Goal: Task Accomplishment & Management: Use online tool/utility

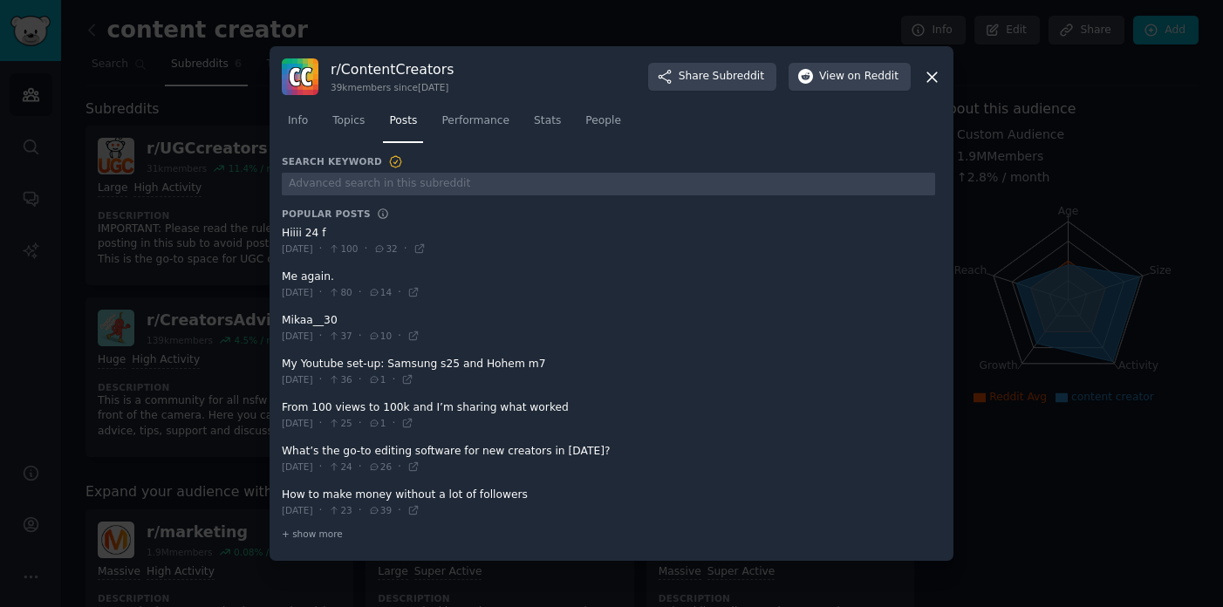
click at [405, 27] on div at bounding box center [611, 303] width 1223 height 607
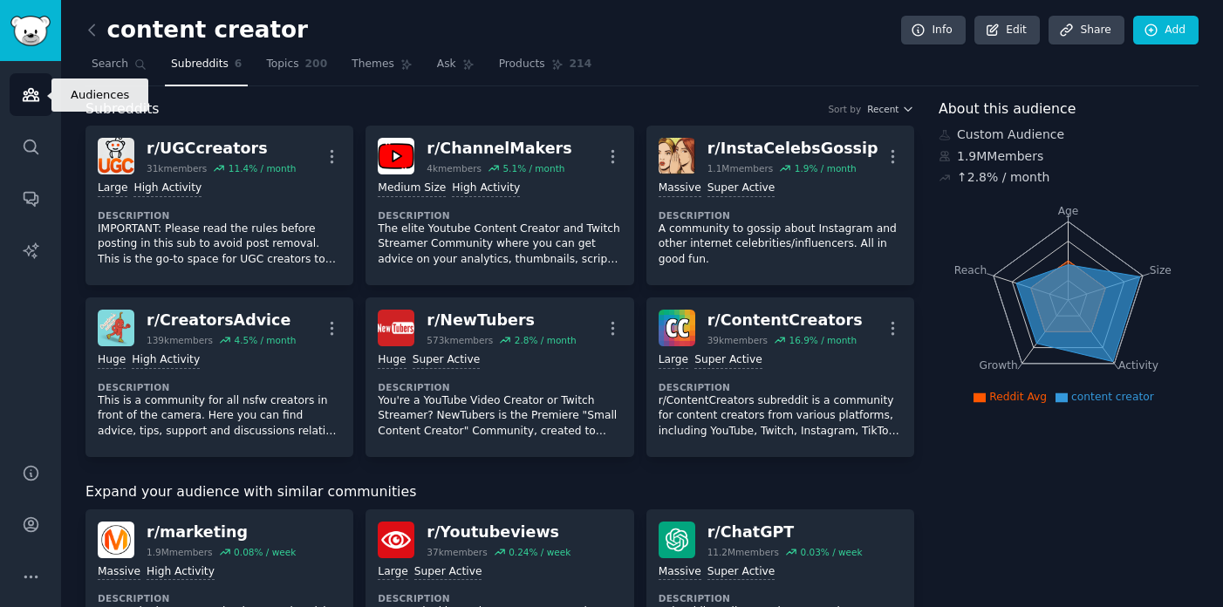
click at [31, 90] on icon "Sidebar" at bounding box center [31, 95] width 18 height 18
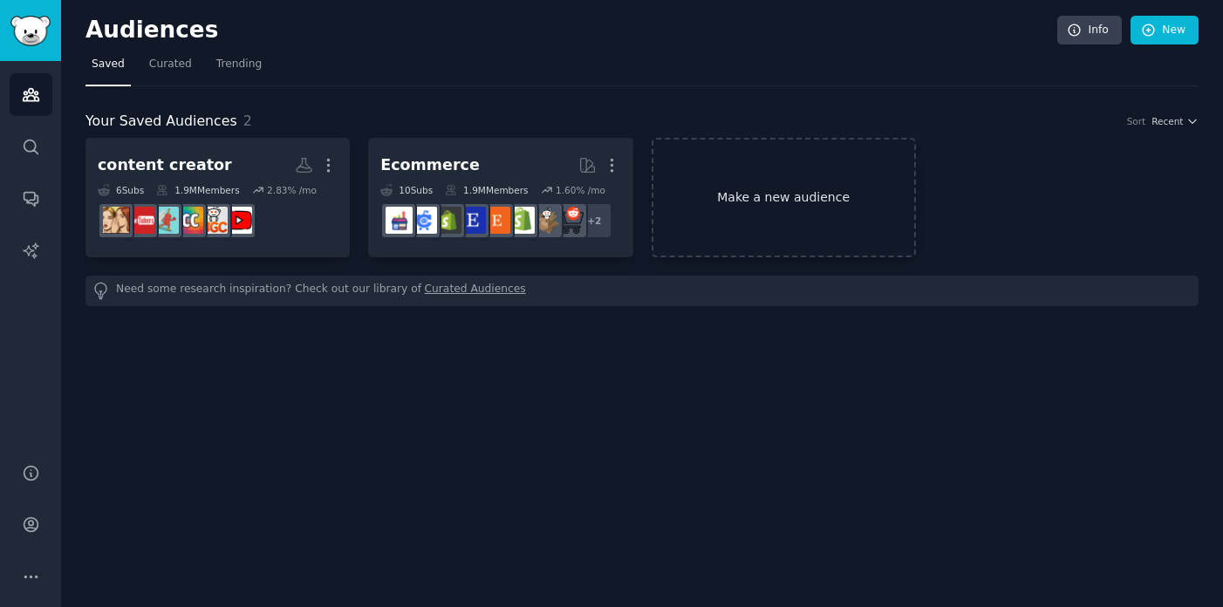
click at [807, 214] on link "Make a new audience" at bounding box center [784, 198] width 264 height 120
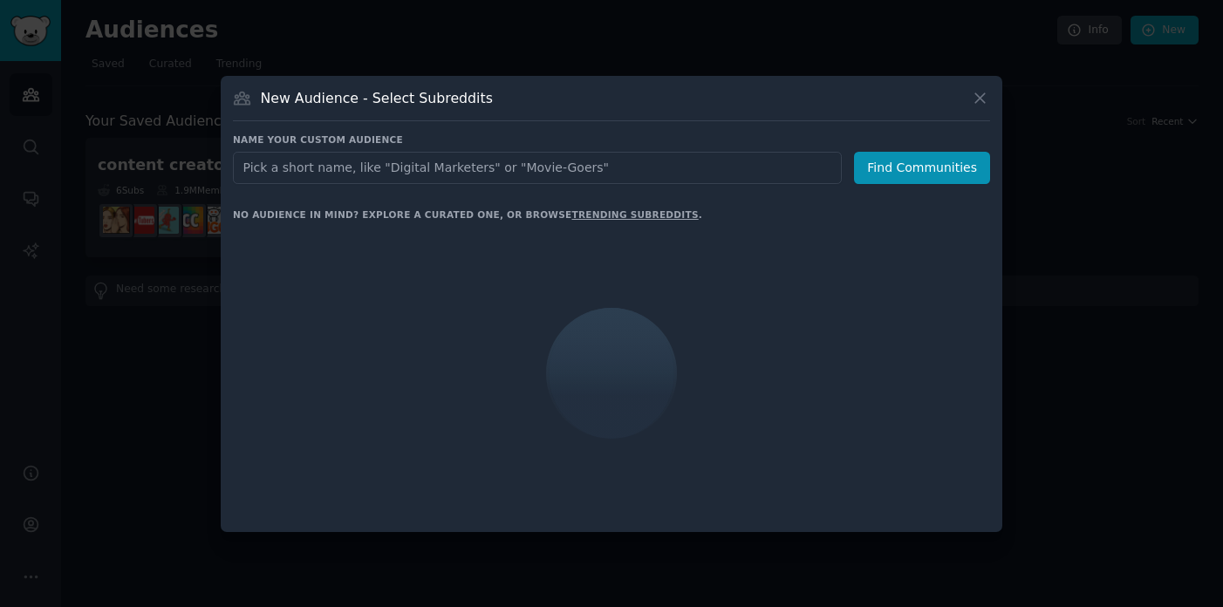
click at [695, 164] on input "text" at bounding box center [537, 168] width 609 height 32
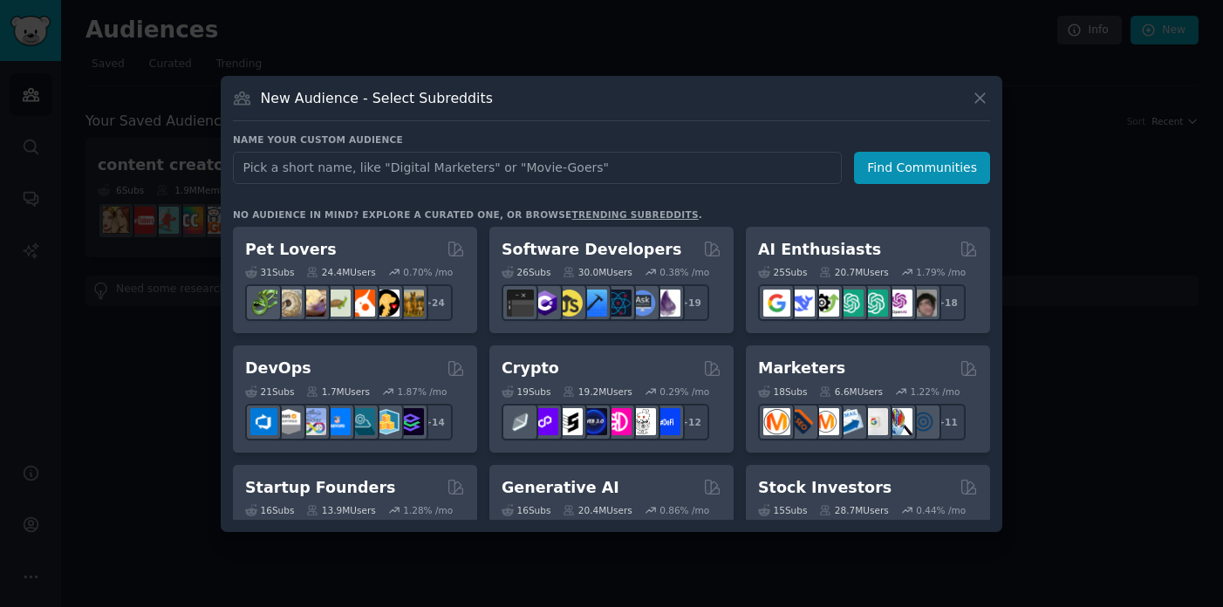
click at [695, 164] on input "text" at bounding box center [537, 168] width 609 height 32
type input "s"
type input "small"
click at [290, 167] on input "small" at bounding box center [537, 168] width 609 height 32
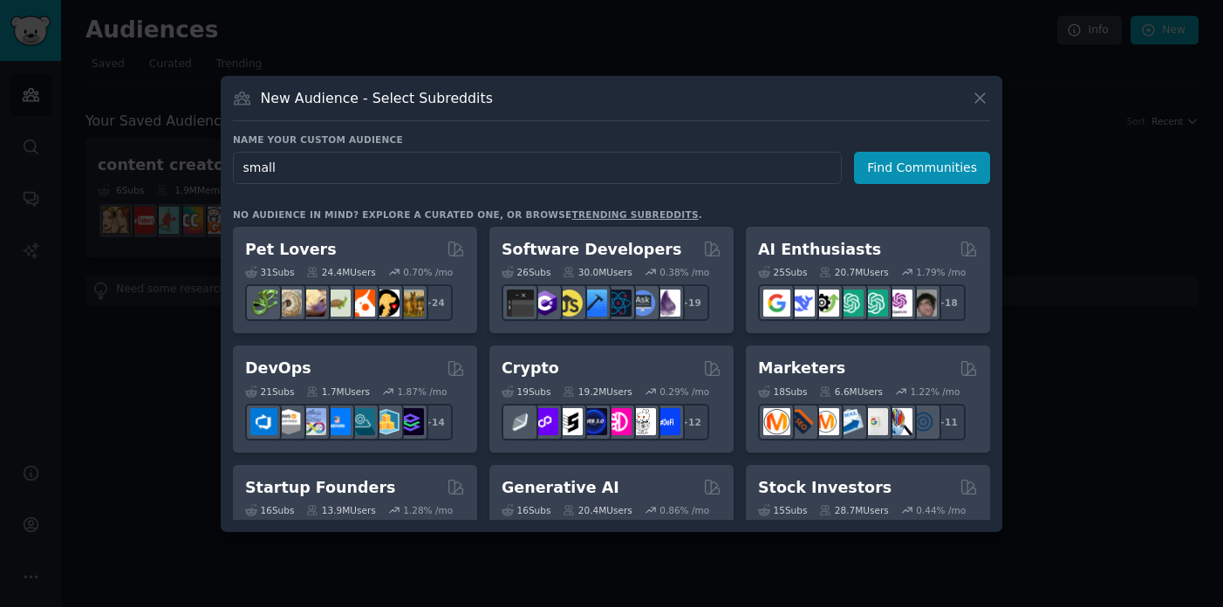
click at [290, 167] on input "small" at bounding box center [537, 168] width 609 height 32
type input "sidekick"
click at [896, 182] on button "Find Communities" at bounding box center [922, 168] width 136 height 32
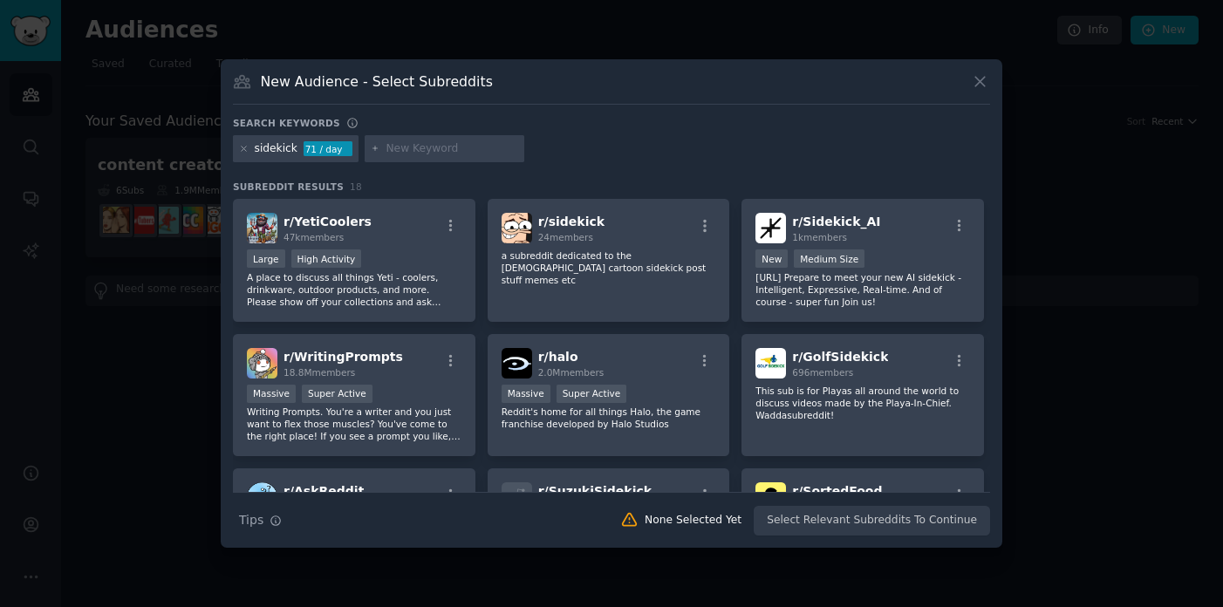
click at [292, 149] on div "sidekick" at bounding box center [276, 149] width 43 height 16
click at [235, 151] on div "sidekick 71 / day" at bounding box center [296, 149] width 126 height 28
click at [242, 151] on icon at bounding box center [244, 149] width 10 height 10
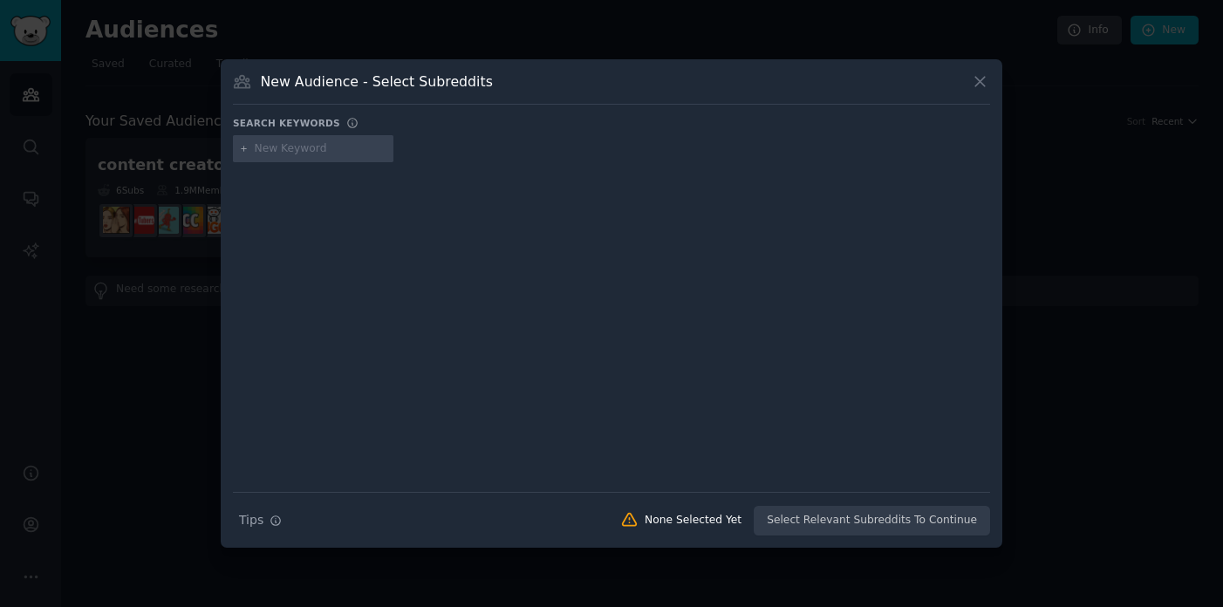
click at [297, 150] on input "text" at bounding box center [321, 149] width 133 height 16
type input "sidehusle"
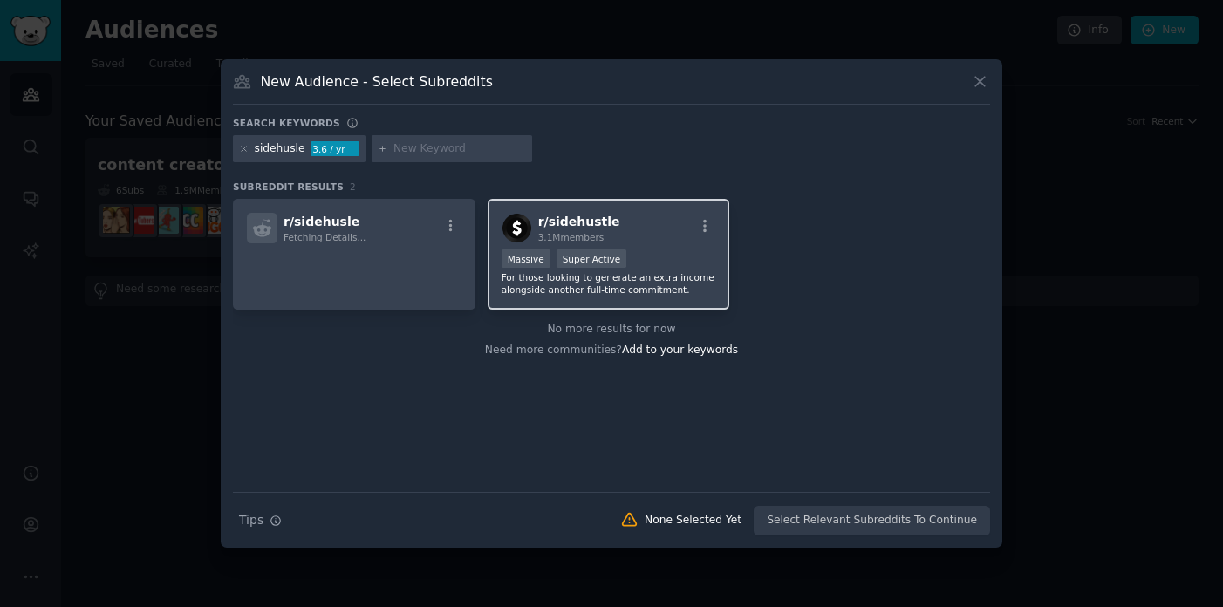
click at [661, 243] on div "r/ sidehustle 3.1M members >= 95th percentile for submissions / day Massive Sup…" at bounding box center [609, 254] width 243 height 111
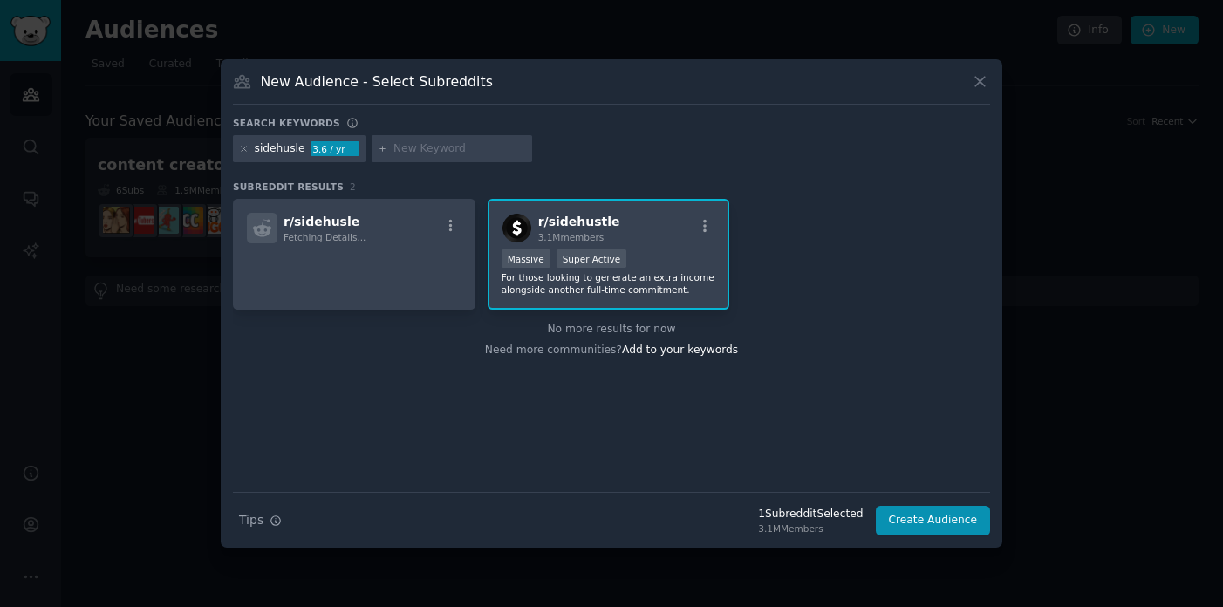
click at [652, 236] on div "r/ sidehustle 3.1M members" at bounding box center [609, 228] width 215 height 31
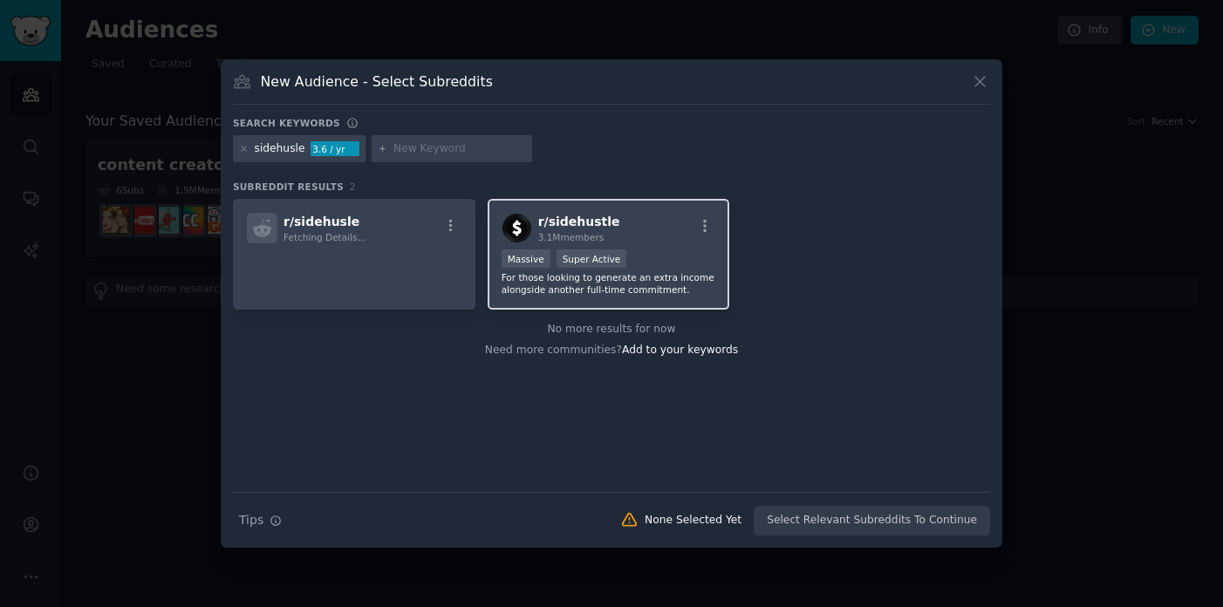
click at [627, 236] on div "r/ sidehustle 3.1M members" at bounding box center [609, 228] width 215 height 31
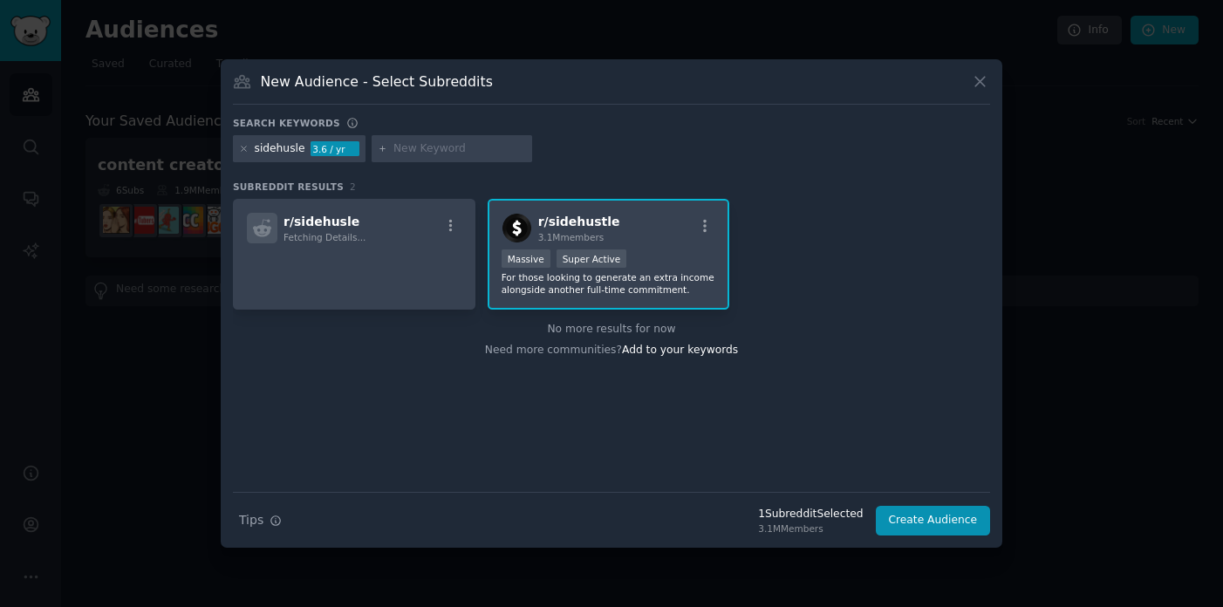
click at [290, 149] on div "sidehusle" at bounding box center [280, 149] width 51 height 16
click at [298, 148] on div "sidehusle" at bounding box center [280, 149] width 51 height 16
click at [299, 148] on div "sidehusle" at bounding box center [280, 149] width 51 height 16
click at [244, 151] on icon at bounding box center [244, 149] width 10 height 10
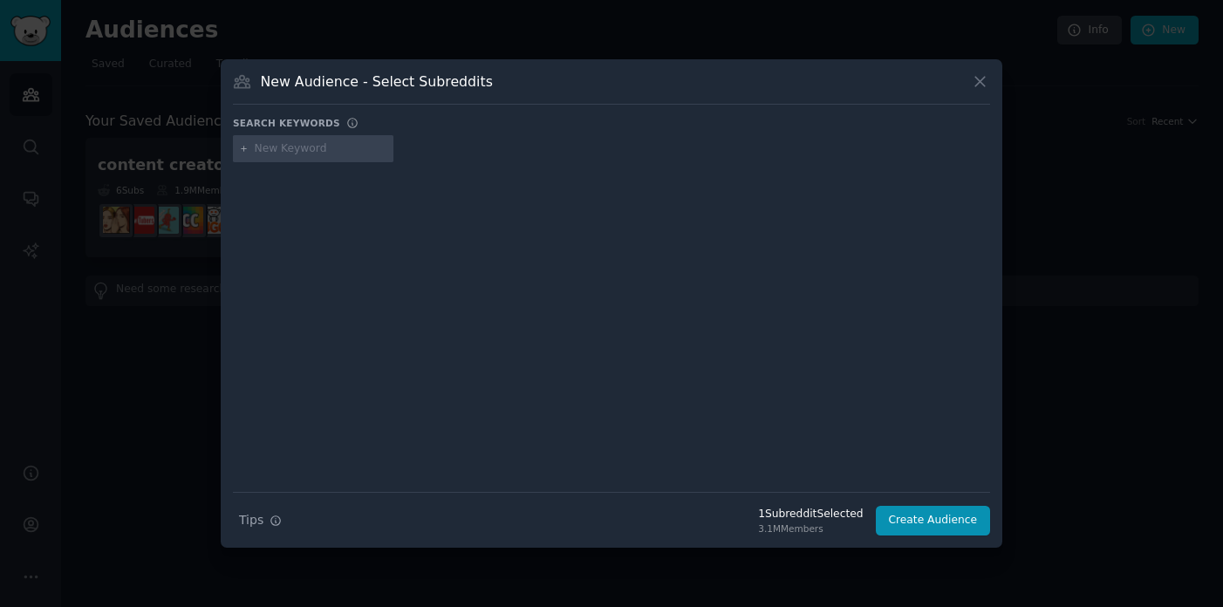
click at [277, 155] on input "text" at bounding box center [321, 149] width 133 height 16
type input "sidehustle"
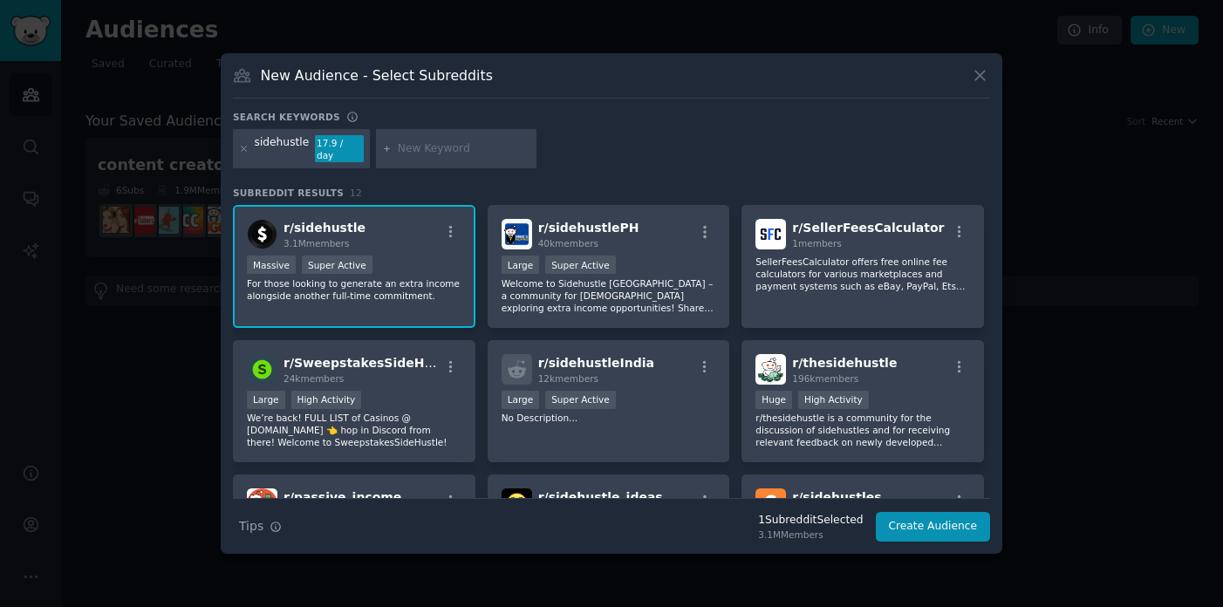
click at [414, 263] on div "Massive Super Active" at bounding box center [354, 267] width 215 height 22
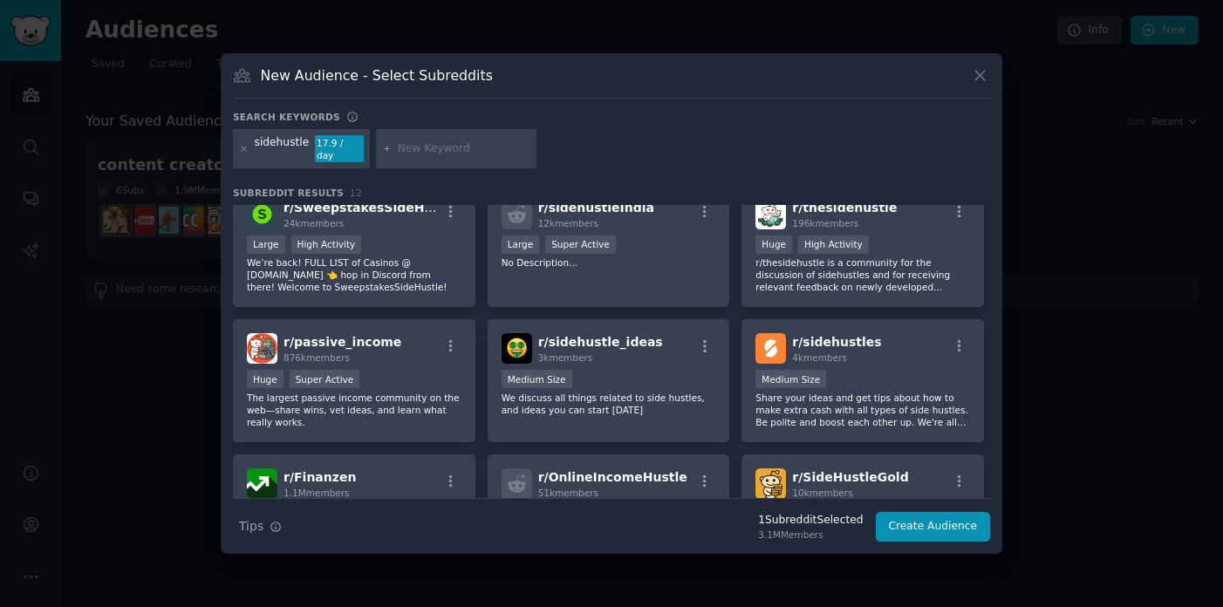
scroll to position [156, 0]
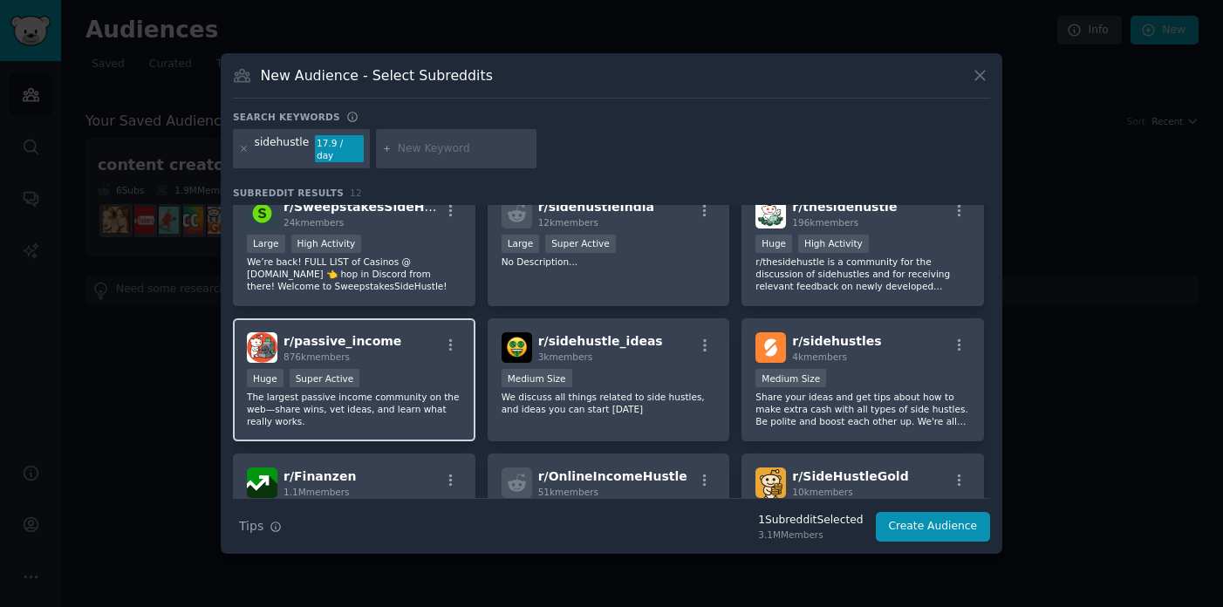
click at [434, 391] on p "The largest passive income community on the web—share wins, vet ideas, and lear…" at bounding box center [354, 409] width 215 height 37
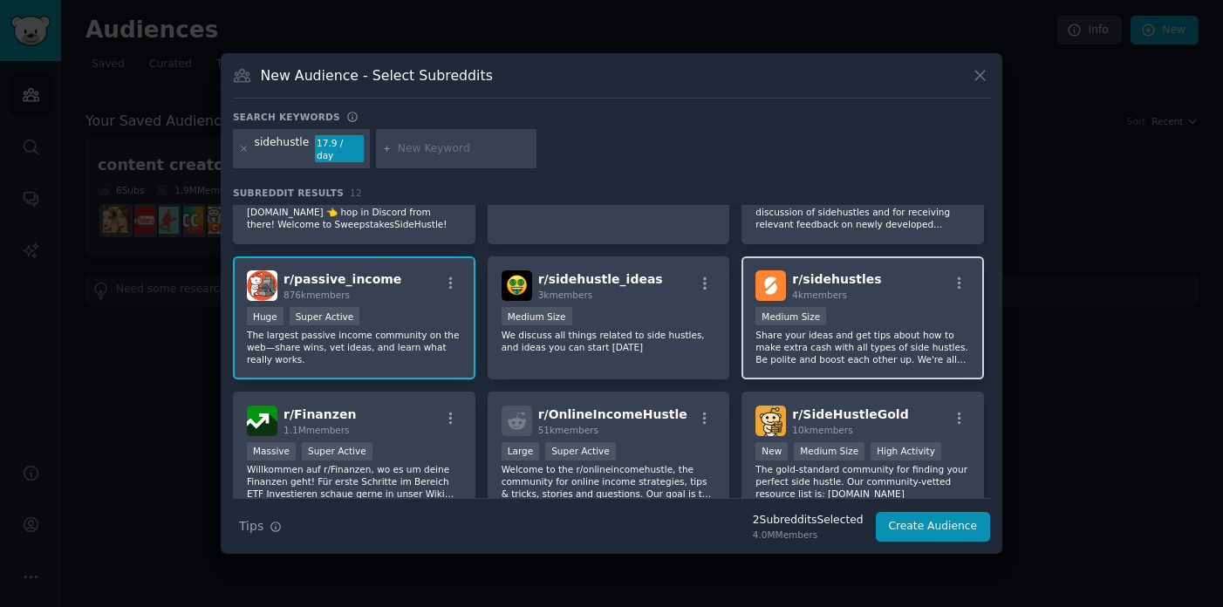
scroll to position [221, 0]
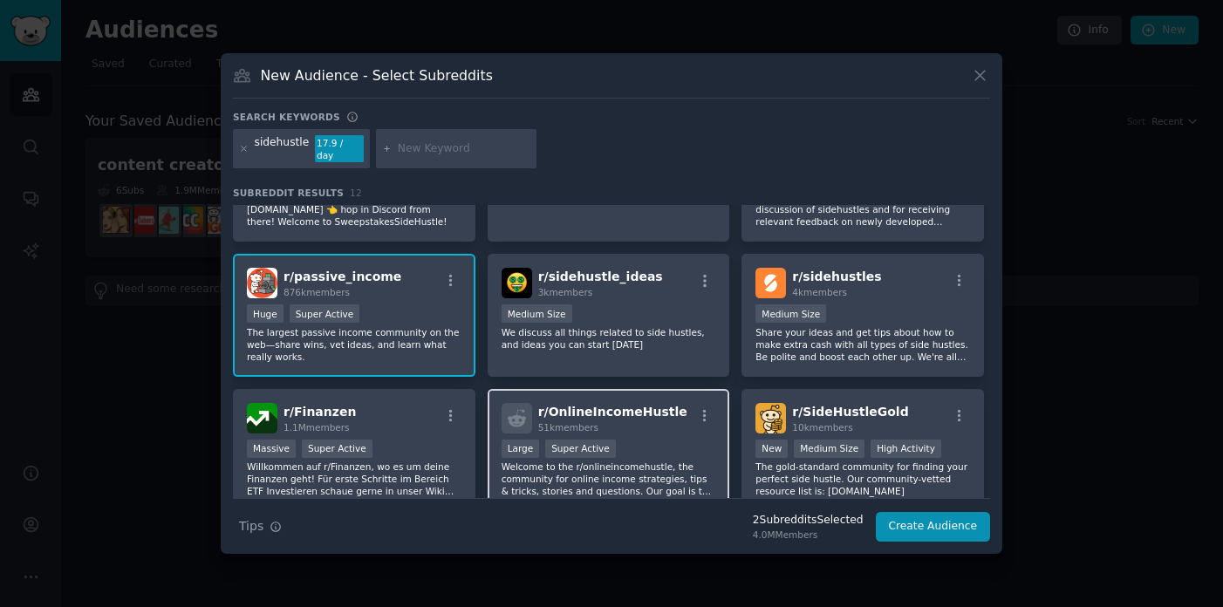
click at [681, 409] on div "r/ OnlineIncomeHustle 51k members" at bounding box center [609, 418] width 215 height 31
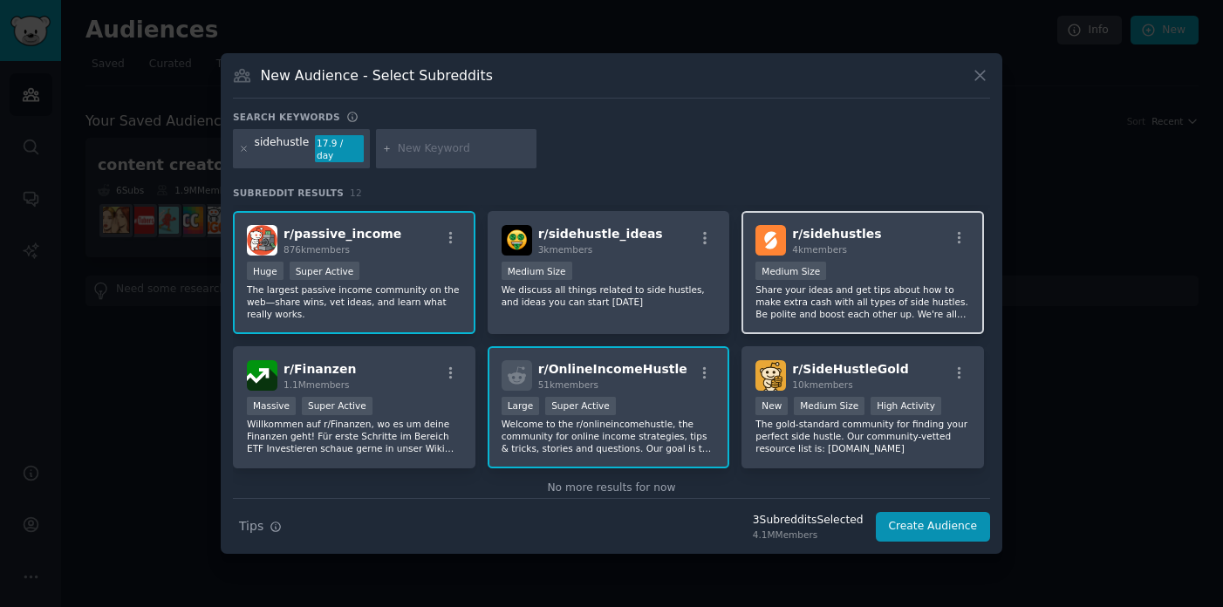
scroll to position [295, 0]
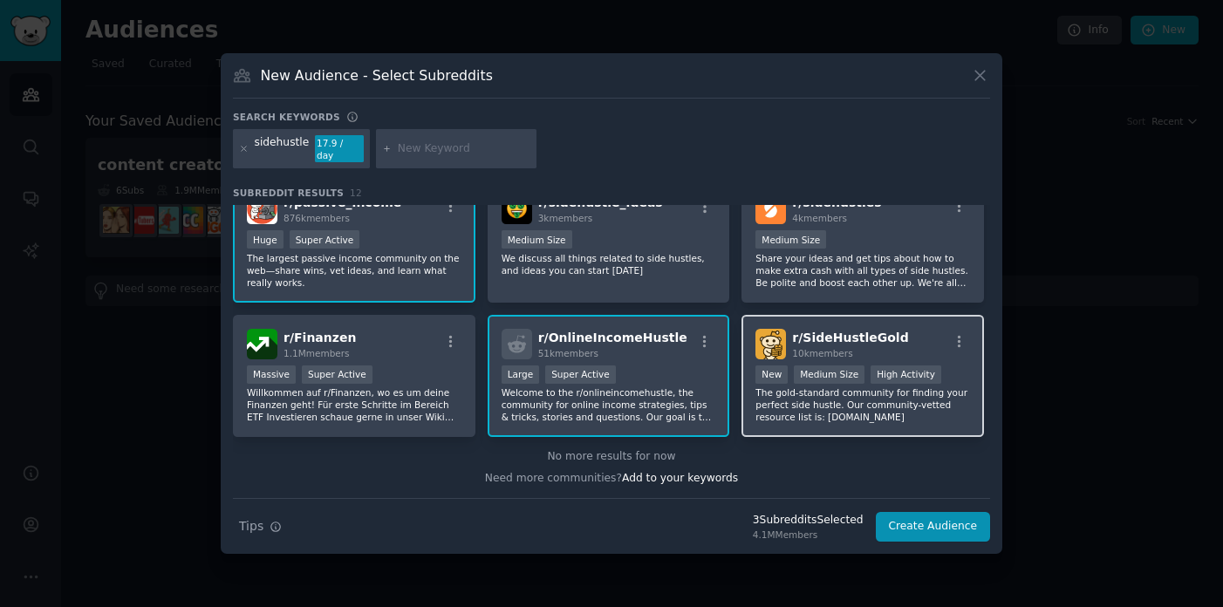
click at [937, 336] on div "r/ SideHustleGold 10k members" at bounding box center [863, 344] width 215 height 31
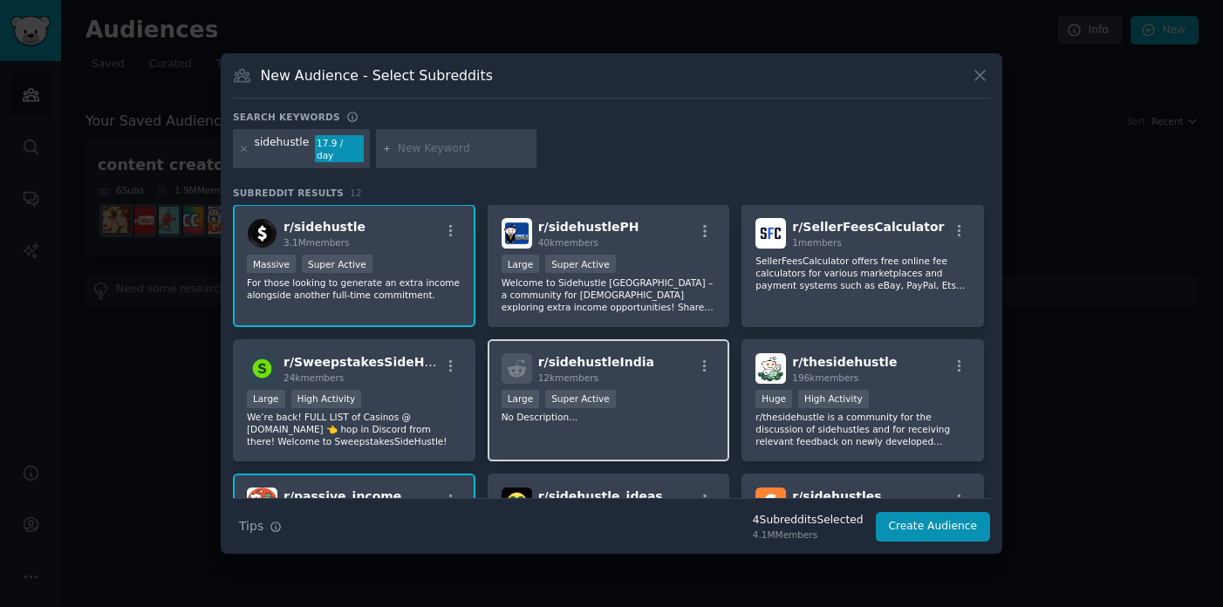
scroll to position [0, 0]
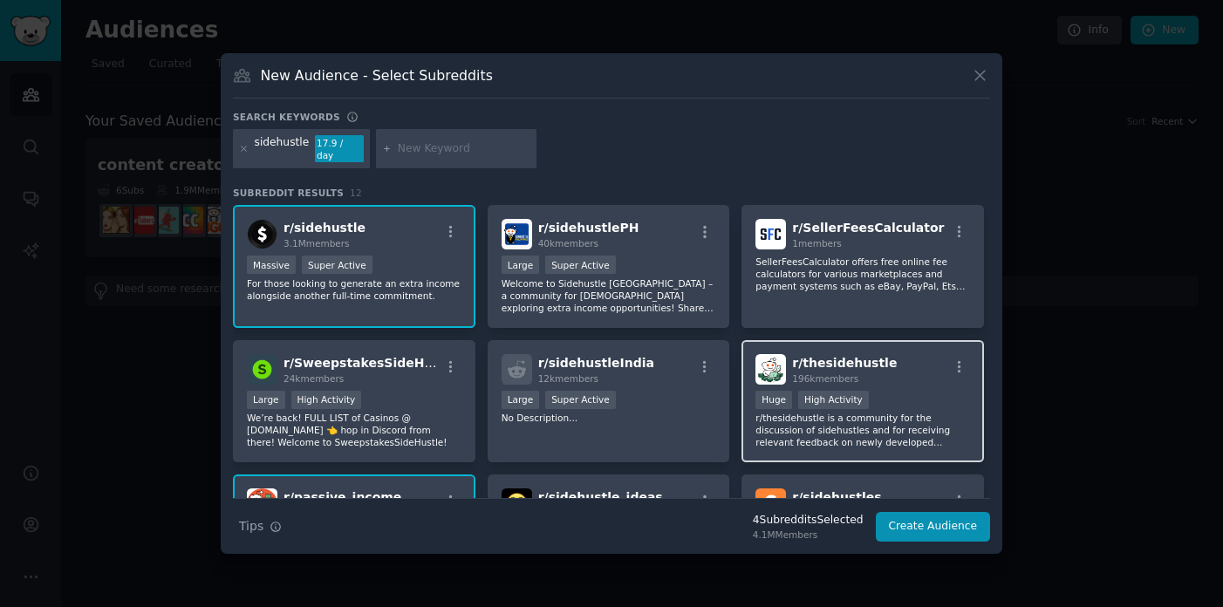
click at [955, 402] on div ">= 80th percentile for submissions / day Huge High Activity" at bounding box center [863, 402] width 215 height 22
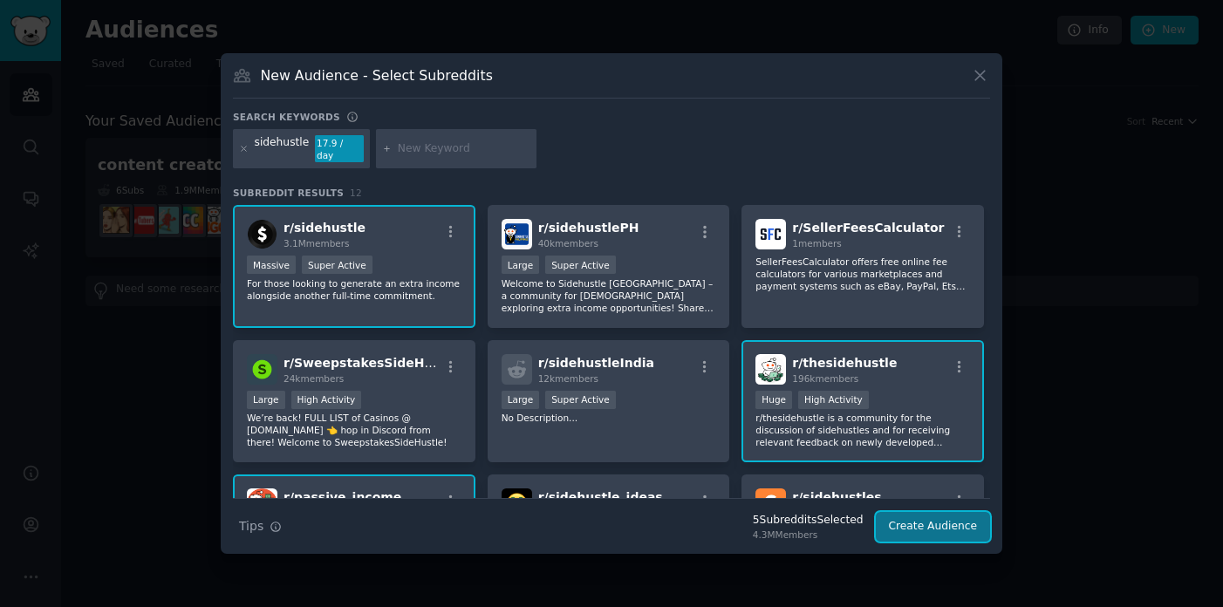
click at [967, 533] on button "Create Audience" at bounding box center [933, 527] width 115 height 30
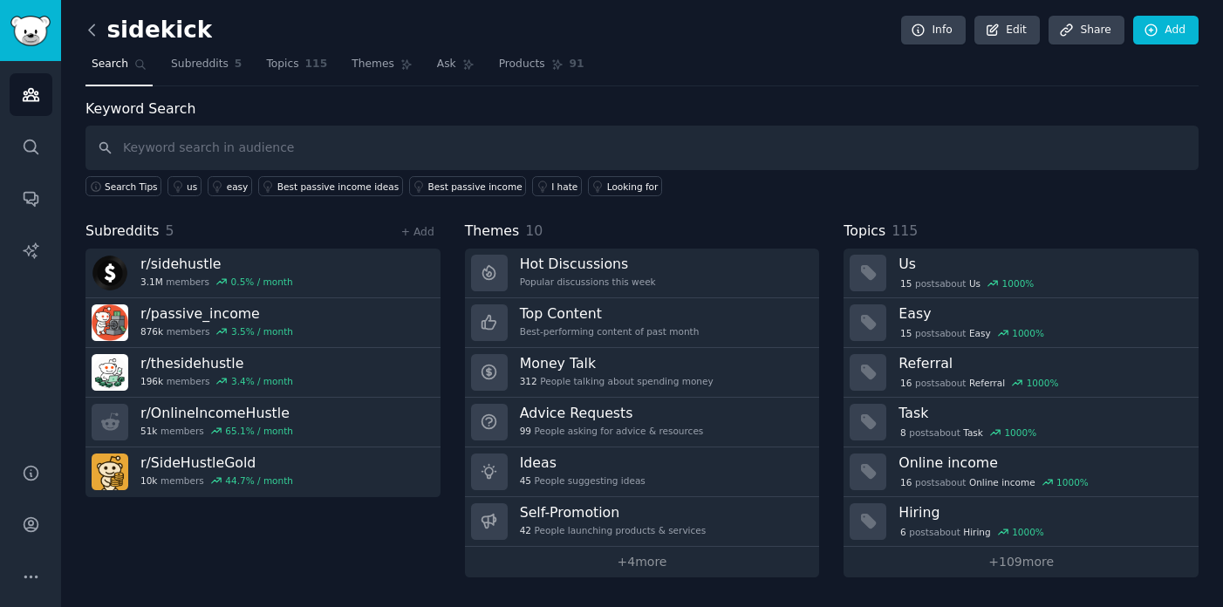
click at [99, 35] on icon at bounding box center [92, 30] width 18 height 18
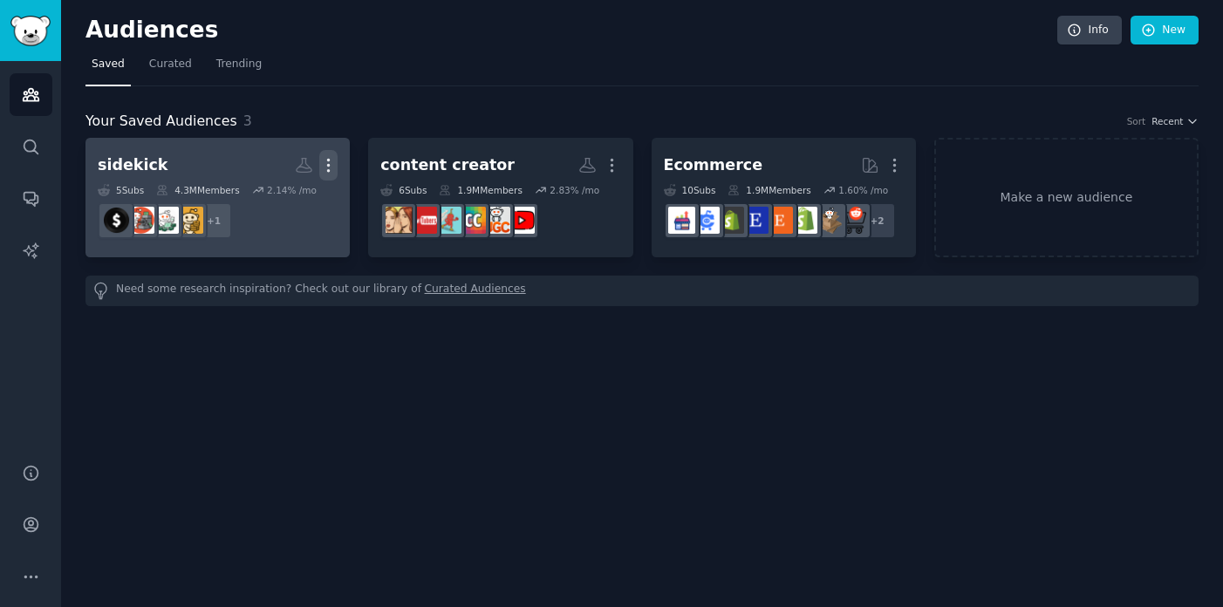
click at [334, 164] on icon "button" at bounding box center [328, 165] width 18 height 18
click at [126, 161] on div "sidekick" at bounding box center [133, 165] width 70 height 22
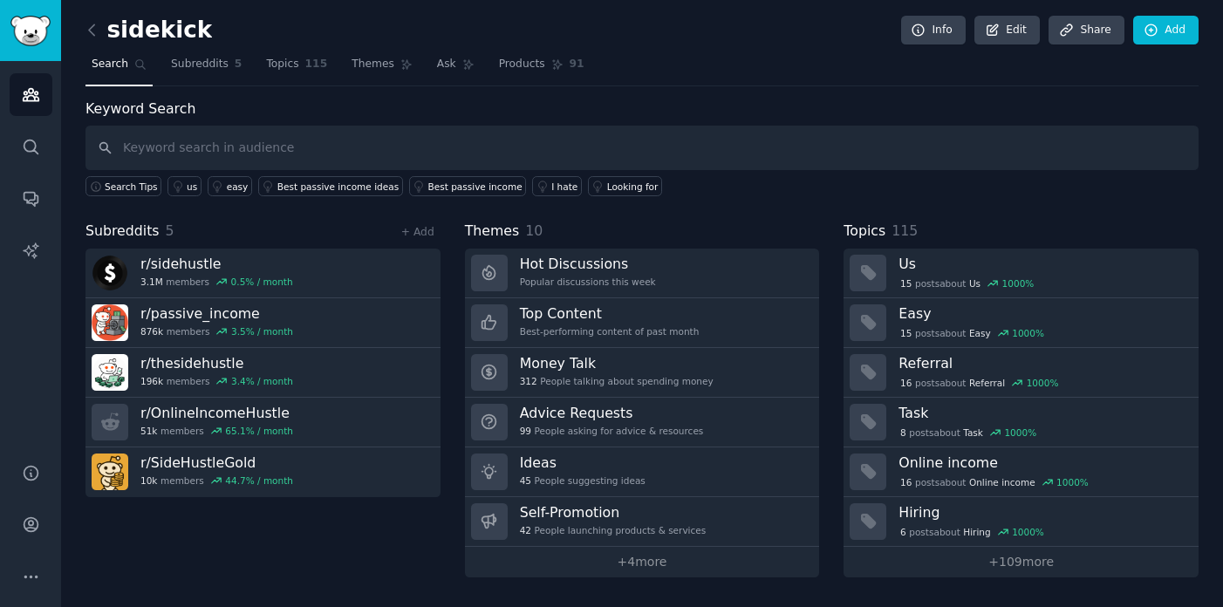
click at [146, 34] on h2 "sidekick" at bounding box center [149, 31] width 127 height 28
click at [238, 35] on div "sidekick Info Edit Share Add" at bounding box center [642, 34] width 1113 height 36
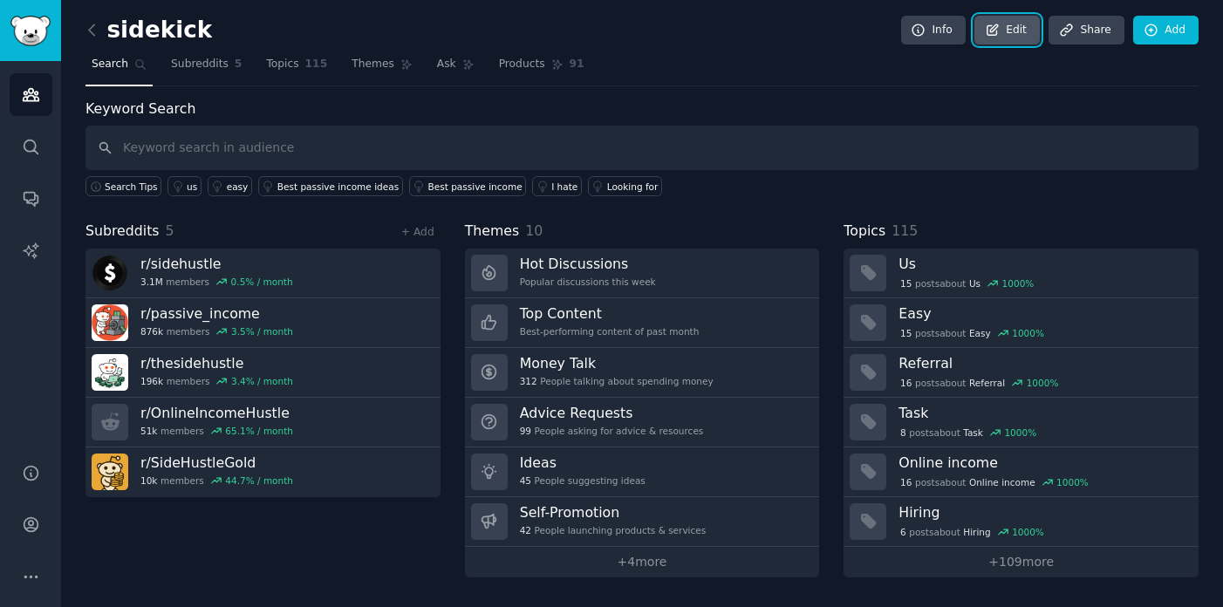
click at [1008, 31] on link "Edit" at bounding box center [1007, 31] width 65 height 30
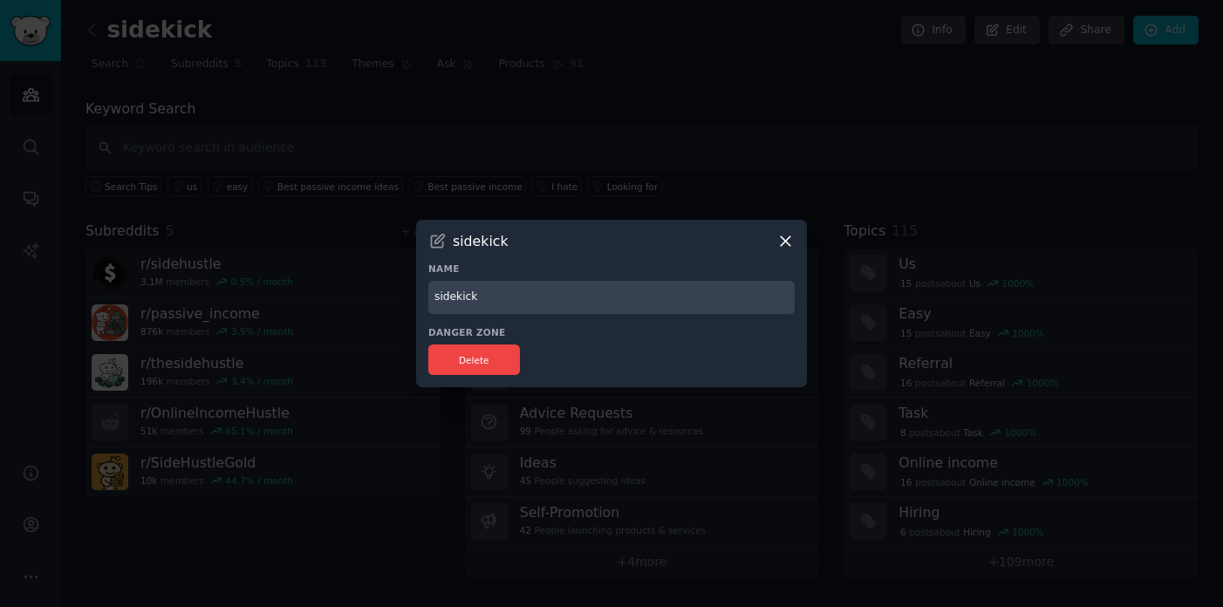
click at [498, 236] on h3 "sidekick" at bounding box center [481, 241] width 56 height 18
click at [519, 241] on div "sidekick" at bounding box center [611, 241] width 366 height 18
click at [498, 312] on input "sidekick" at bounding box center [611, 298] width 366 height 34
type input "sidehustle"
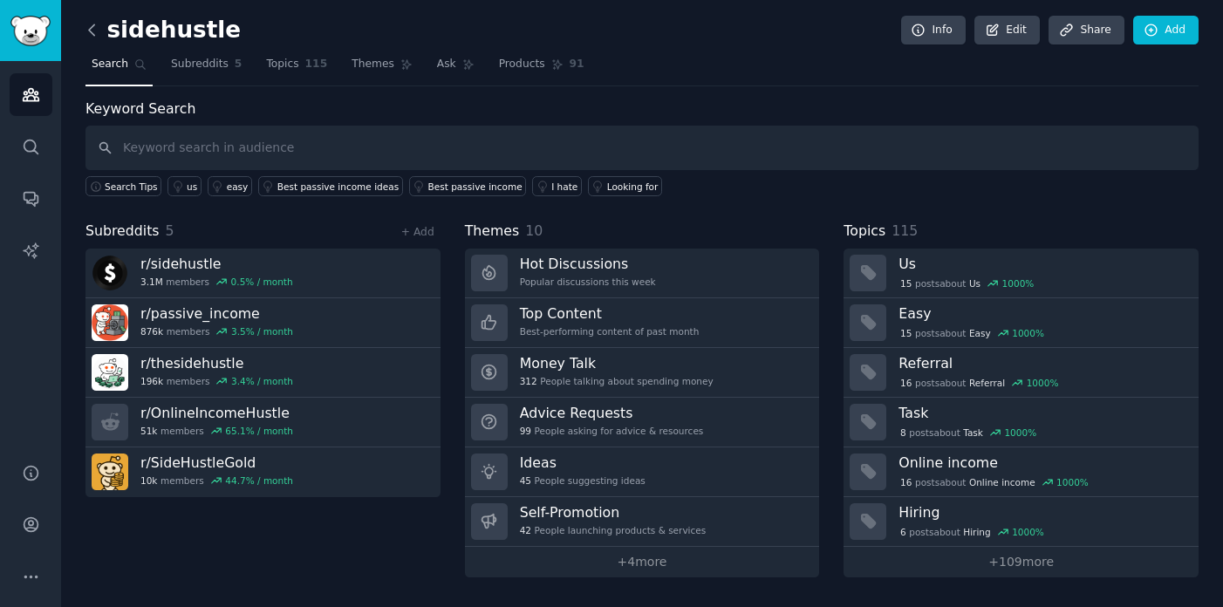
click at [90, 29] on icon at bounding box center [92, 30] width 18 height 18
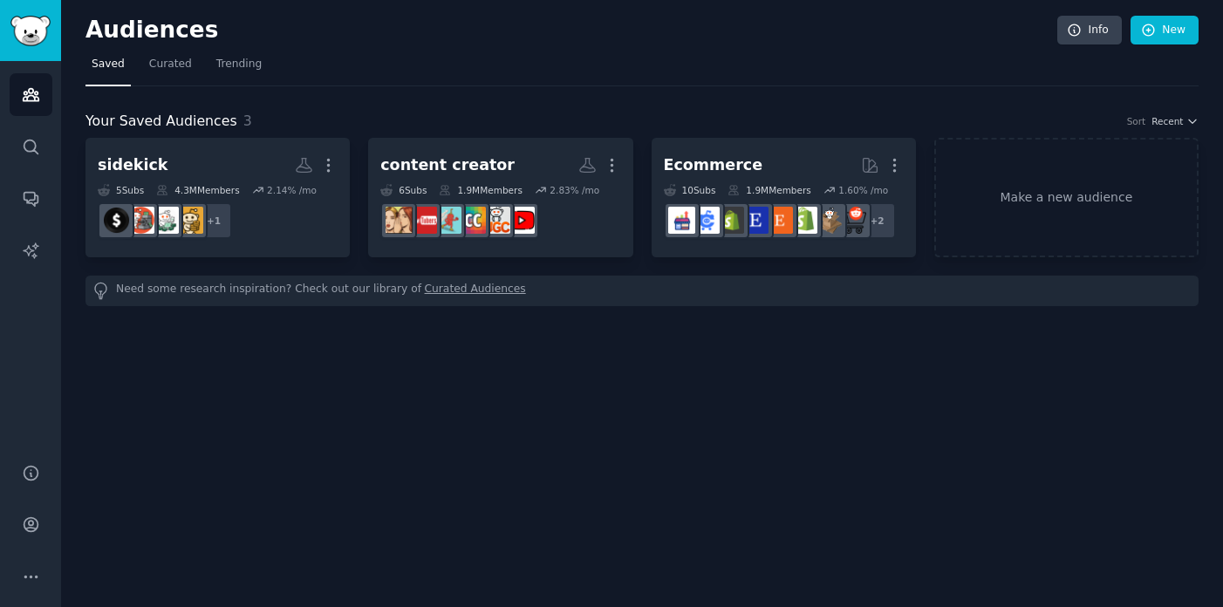
click at [664, 454] on div "Audiences Info New Saved Curated Trending Your Saved Audiences 3 Sort Recent si…" at bounding box center [642, 303] width 1162 height 607
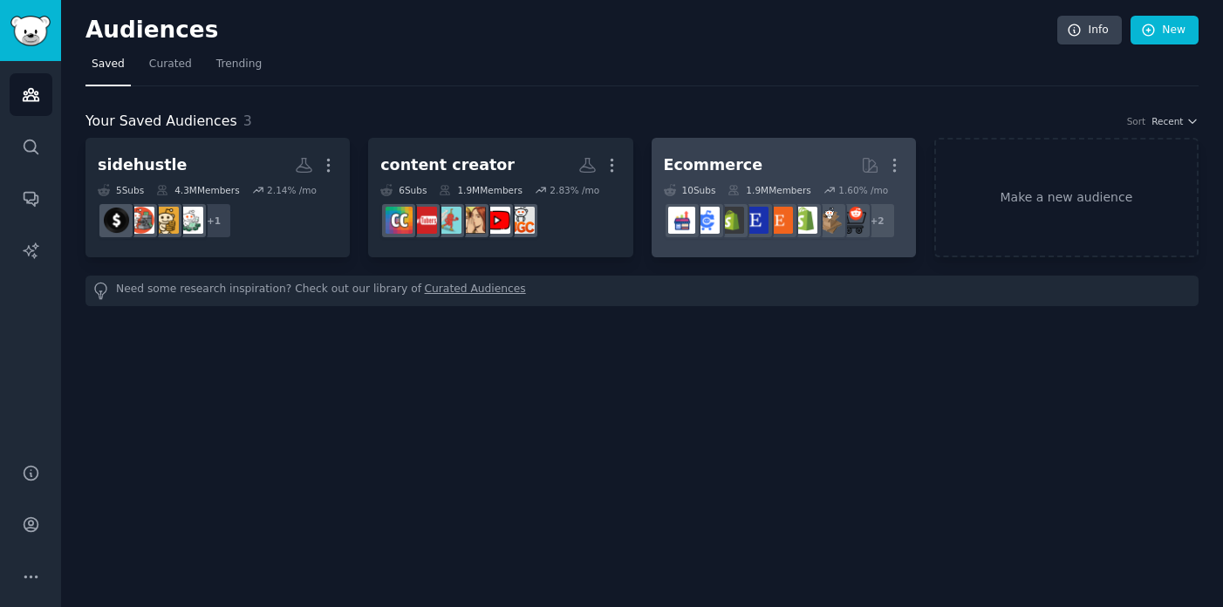
click at [755, 172] on h2 "Ecommerce More" at bounding box center [784, 165] width 240 height 31
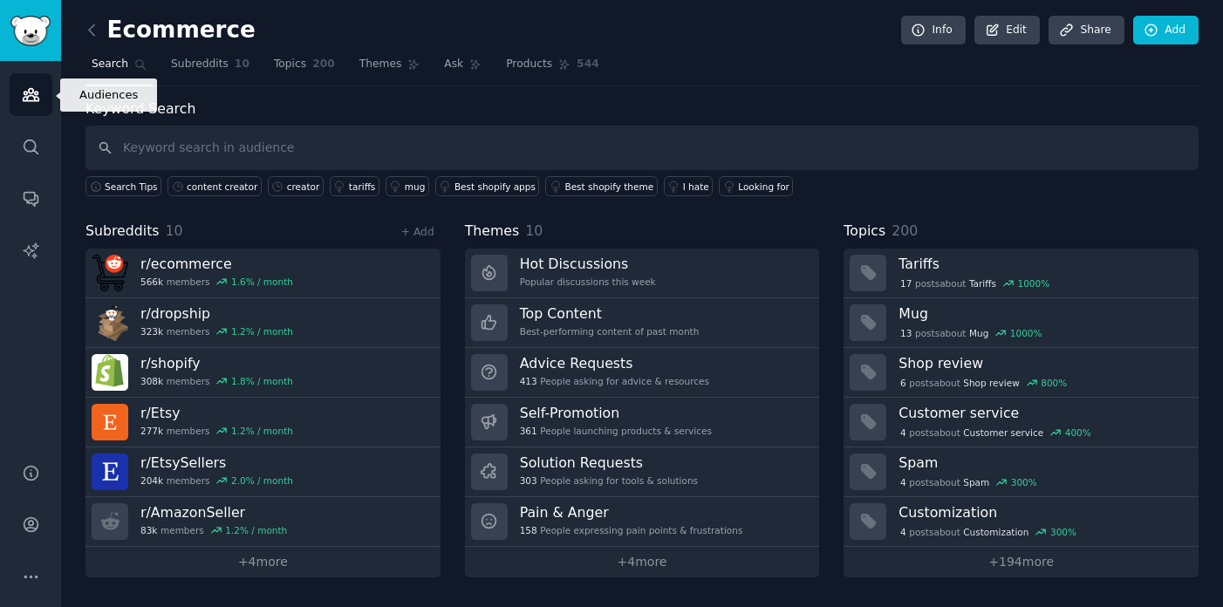
click at [28, 96] on icon "Sidebar" at bounding box center [31, 95] width 16 height 12
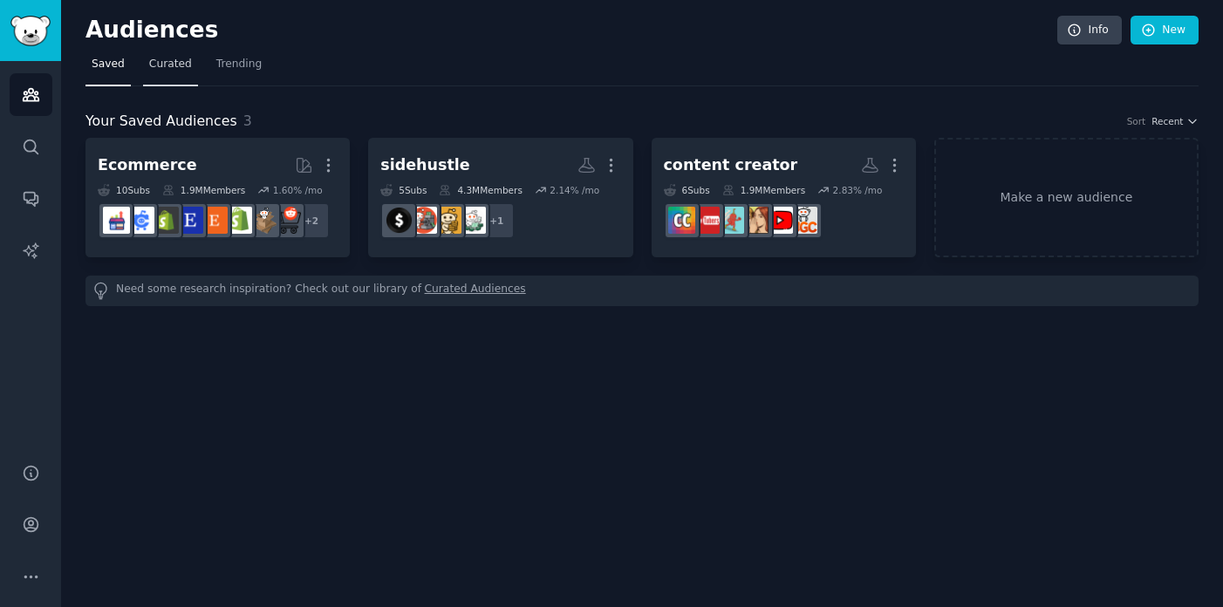
click at [167, 72] on link "Curated" at bounding box center [170, 69] width 55 height 36
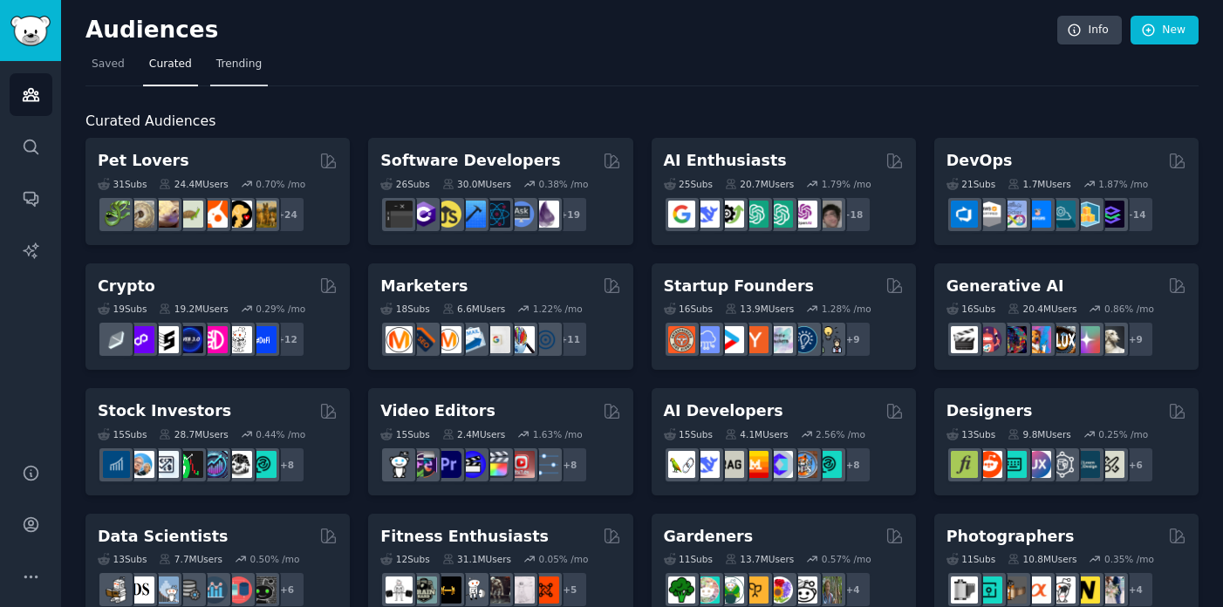
click at [239, 65] on span "Trending" at bounding box center [238, 65] width 45 height 16
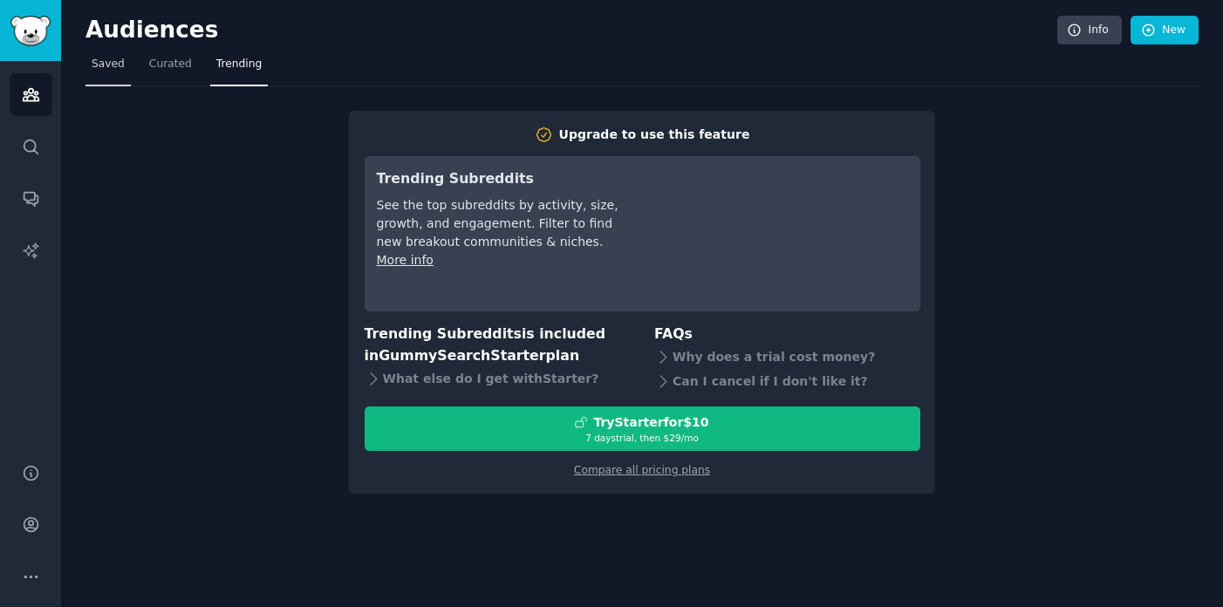
click at [107, 65] on span "Saved" at bounding box center [108, 65] width 33 height 16
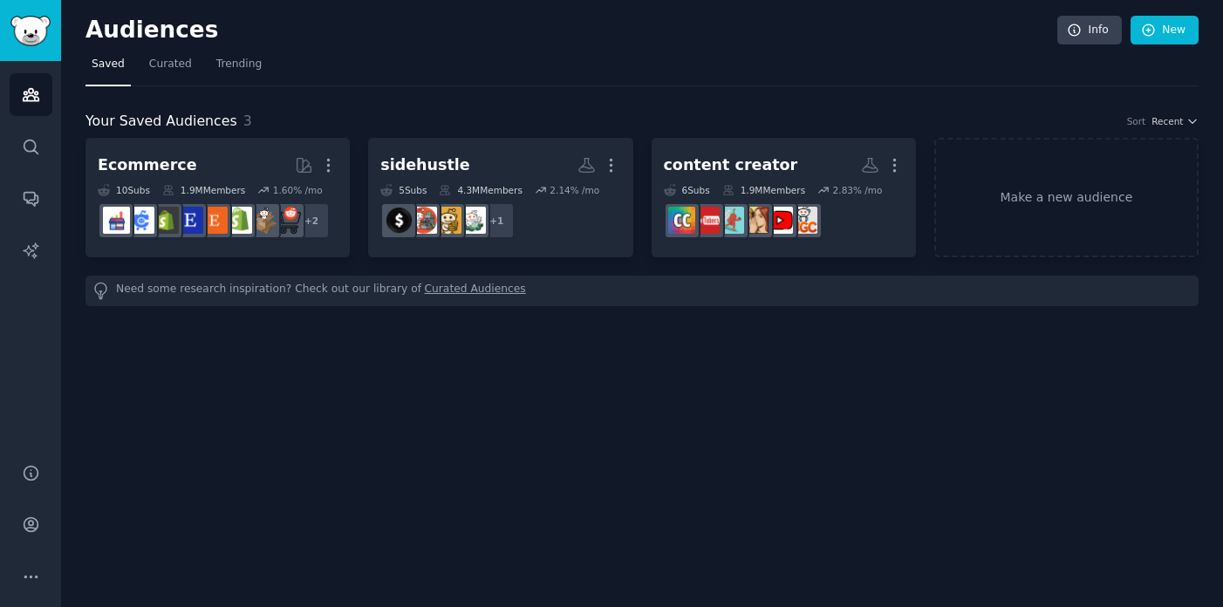
click at [986, 106] on div "Your Saved Audiences 3 Sort Recent Ecommerce Curated by GummySearch More 10 Sub…" at bounding box center [642, 196] width 1113 height 220
click at [559, 45] on div "Audiences Info New" at bounding box center [642, 34] width 1113 height 36
click at [27, 188] on link "Conversations" at bounding box center [31, 198] width 43 height 43
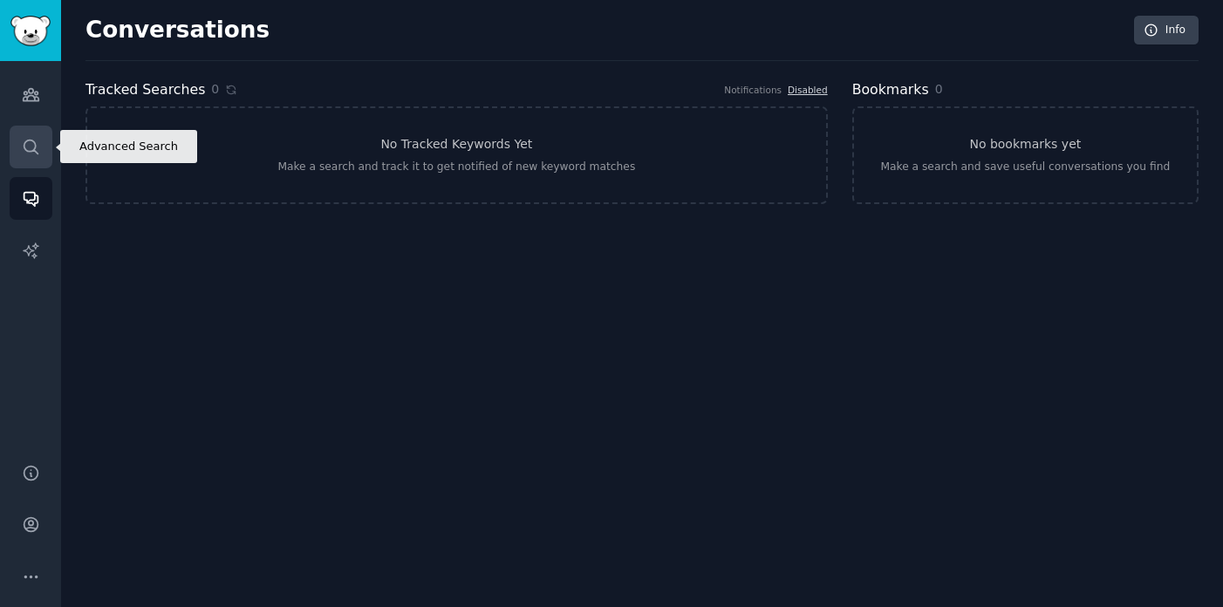
click at [27, 140] on icon "Sidebar" at bounding box center [31, 147] width 14 height 14
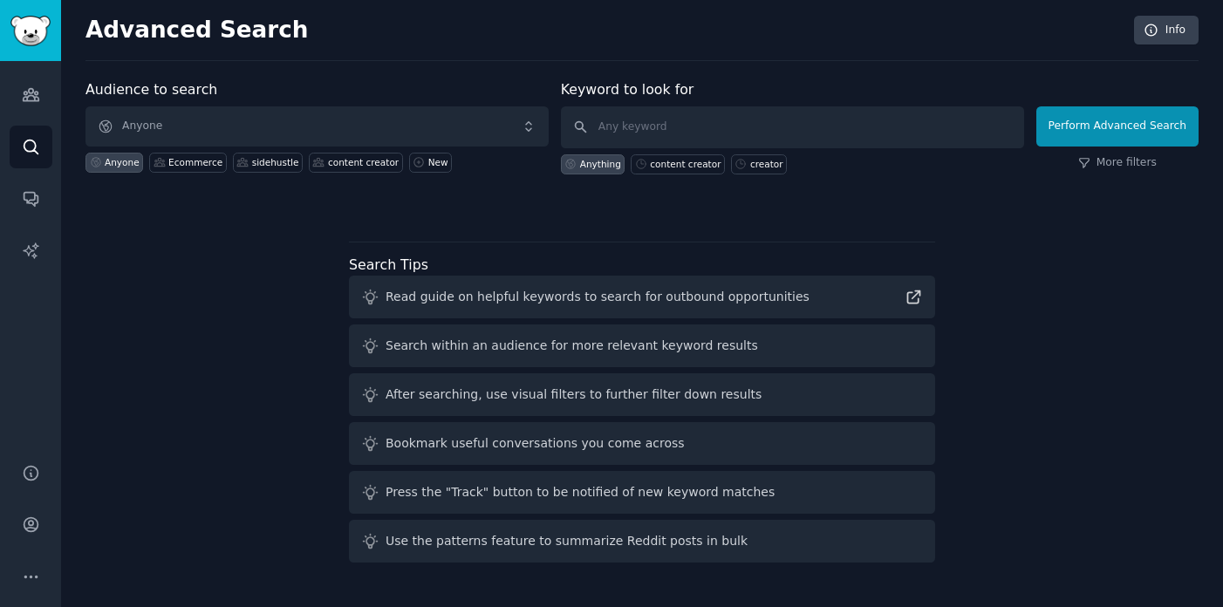
click at [144, 245] on div "Audience to search Anyone Anyone Ecommerce sidehustle content creator New Keywo…" at bounding box center [642, 324] width 1113 height 490
click at [21, 211] on link "Conversations" at bounding box center [31, 198] width 43 height 43
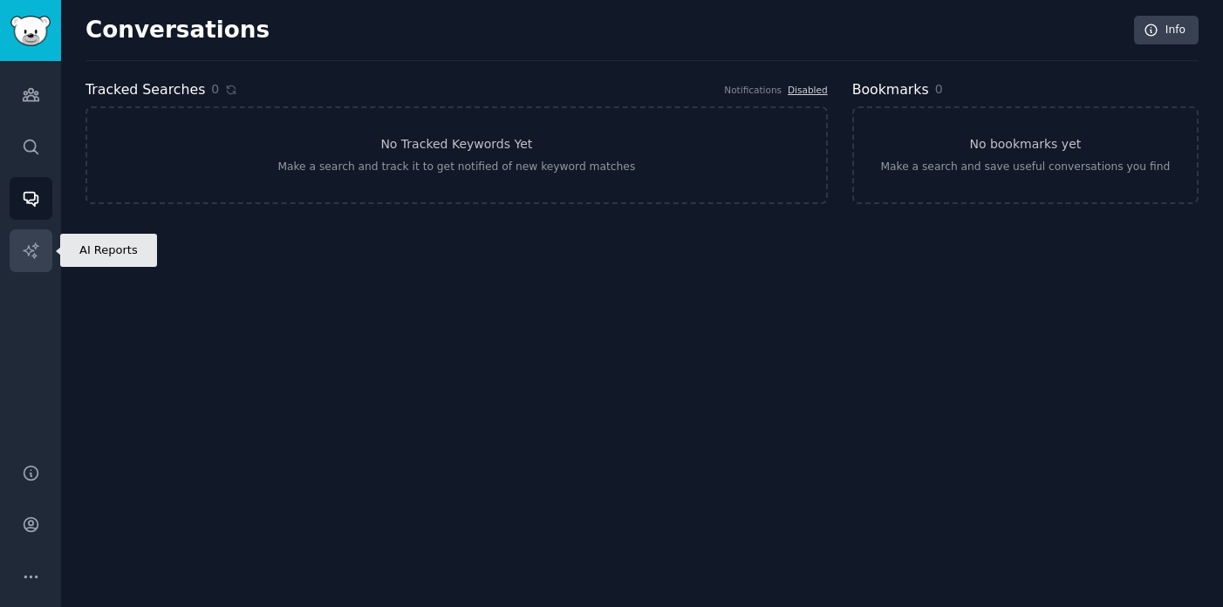
click at [22, 264] on link "AI Reports" at bounding box center [31, 250] width 43 height 43
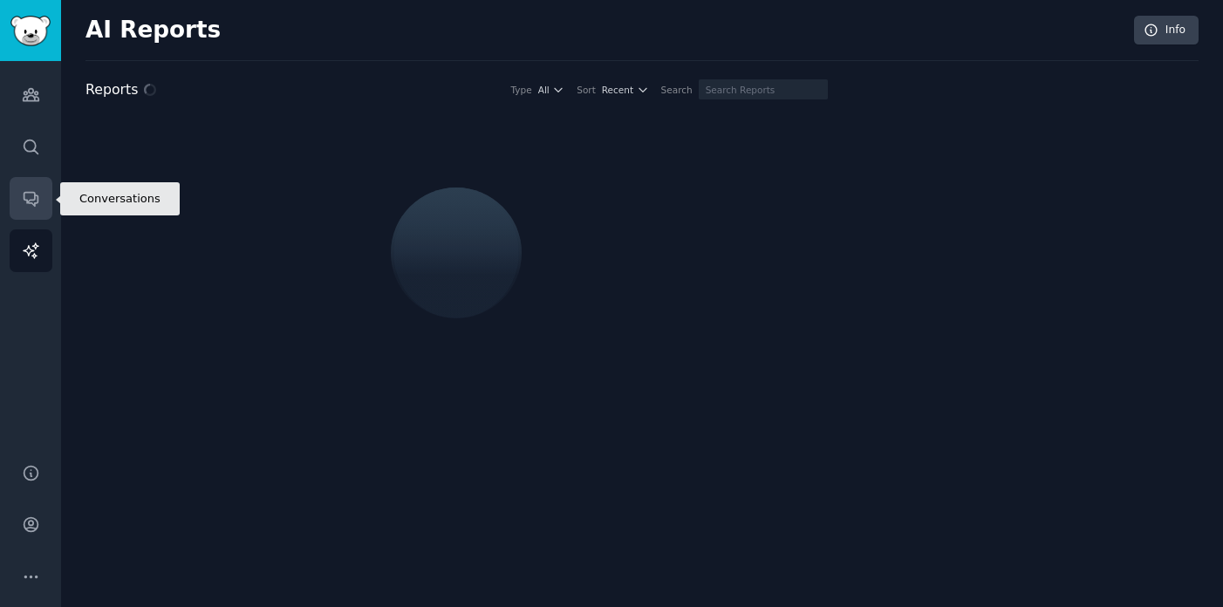
click at [37, 192] on icon "Sidebar" at bounding box center [31, 198] width 18 height 18
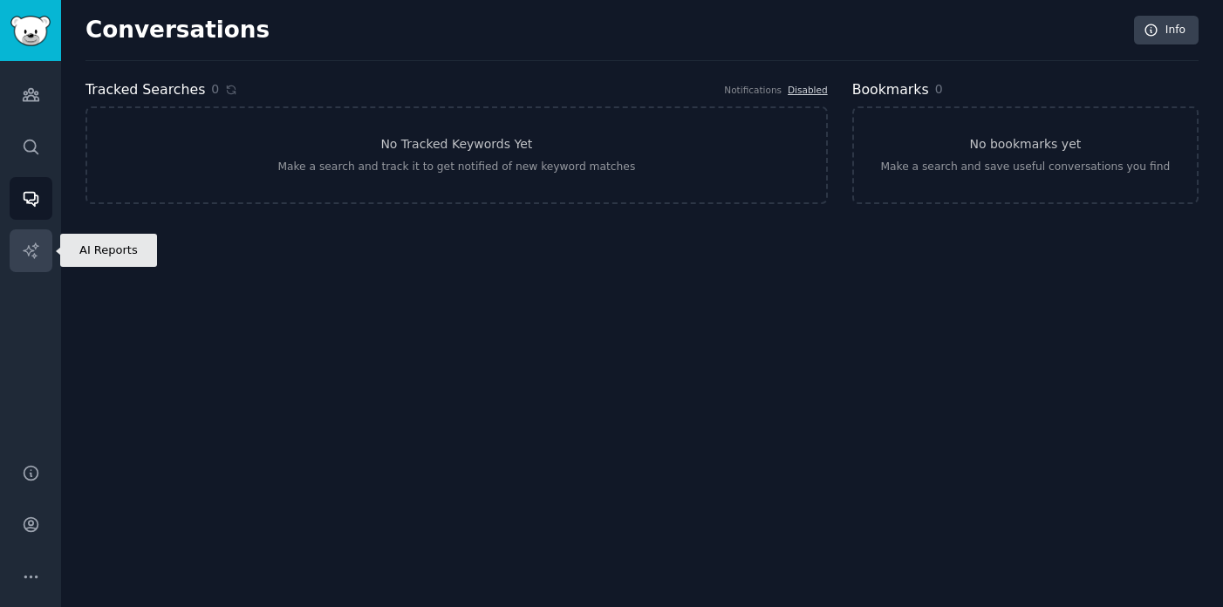
click at [26, 238] on link "AI Reports" at bounding box center [31, 250] width 43 height 43
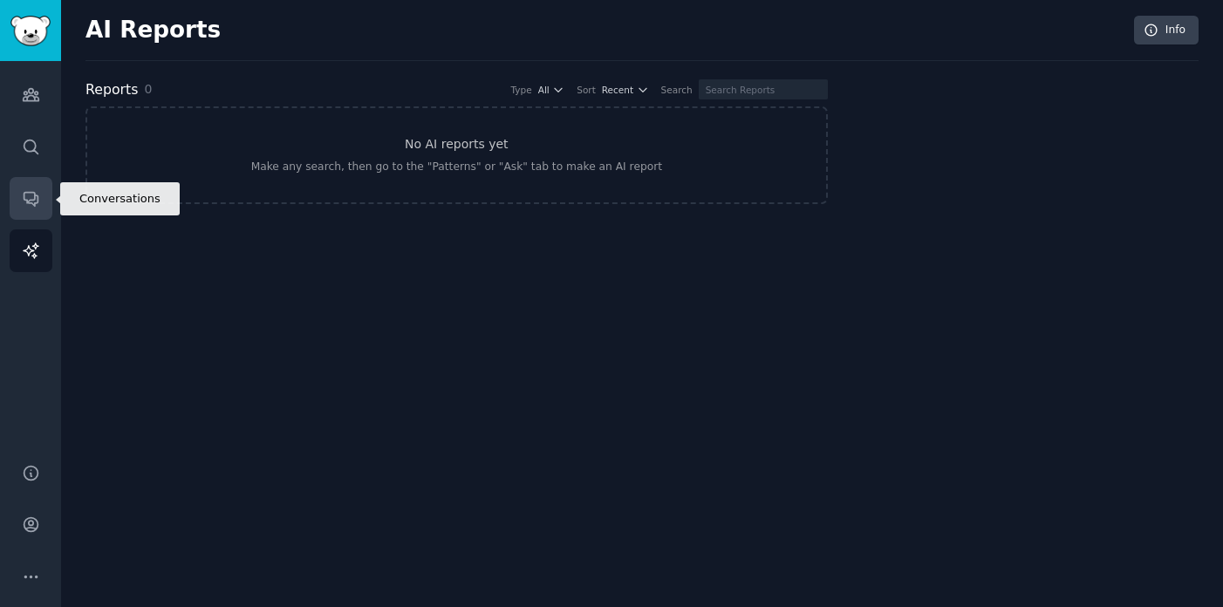
click at [35, 209] on link "Conversations" at bounding box center [31, 198] width 43 height 43
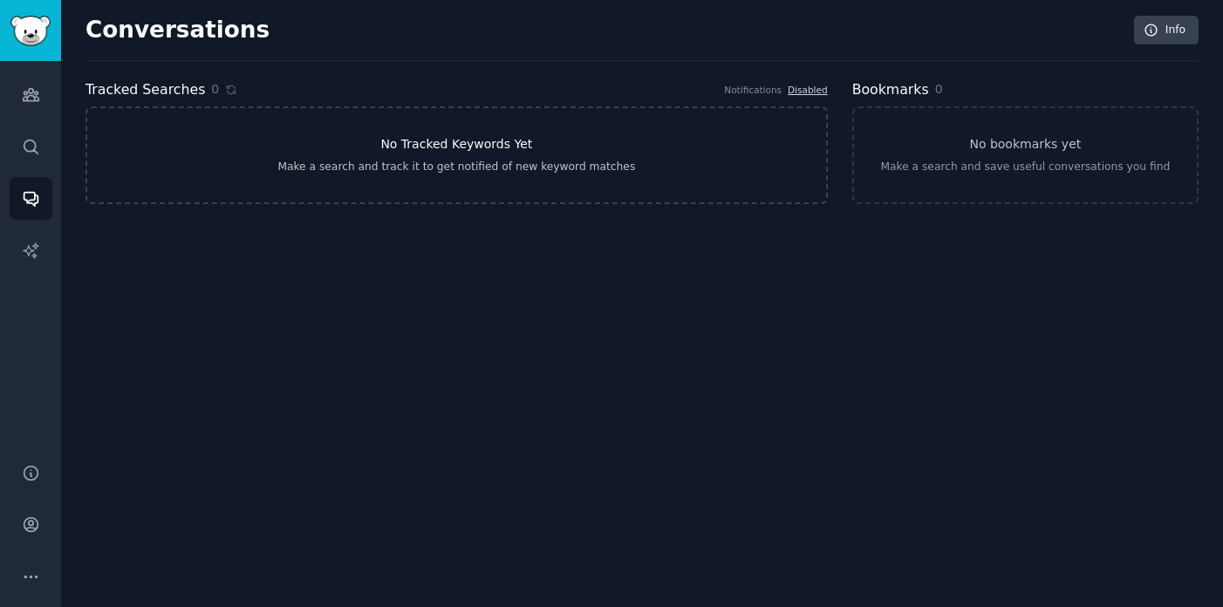
click at [428, 172] on div "Make a search and track it to get notified of new keyword matches" at bounding box center [456, 168] width 358 height 16
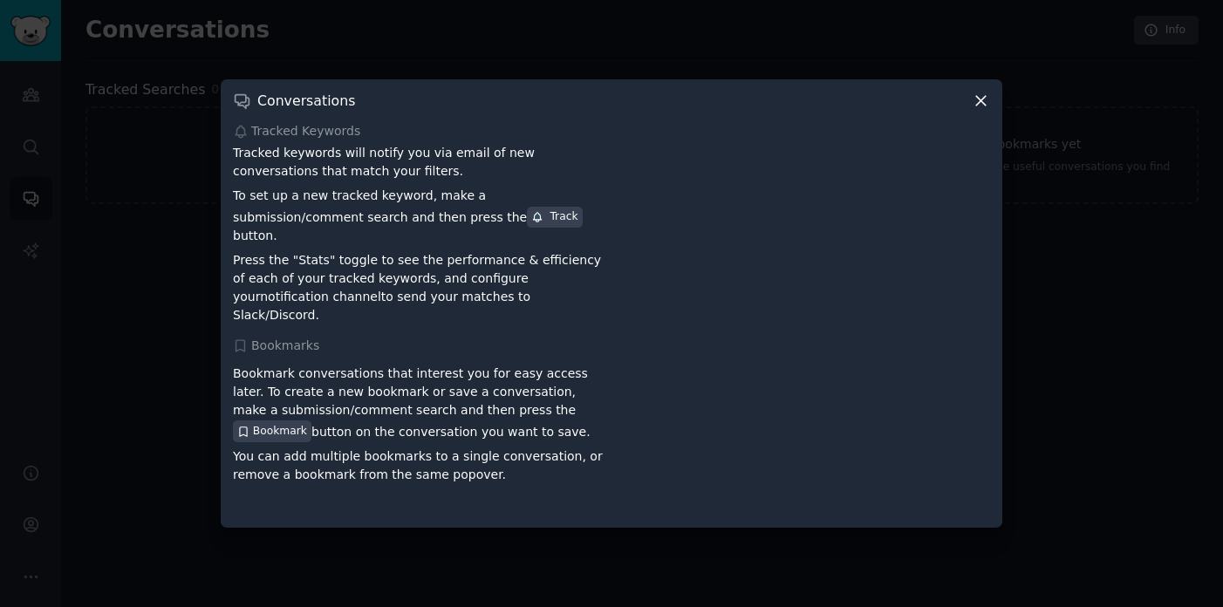
click at [976, 106] on icon at bounding box center [981, 102] width 10 height 10
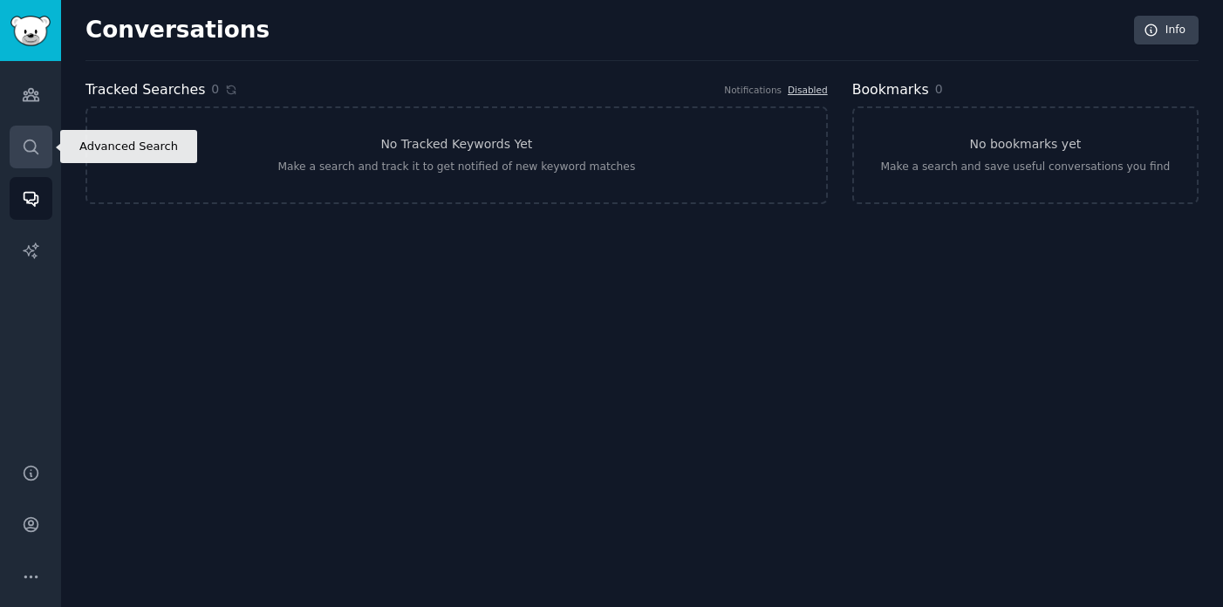
click at [45, 130] on link "Search" at bounding box center [31, 147] width 43 height 43
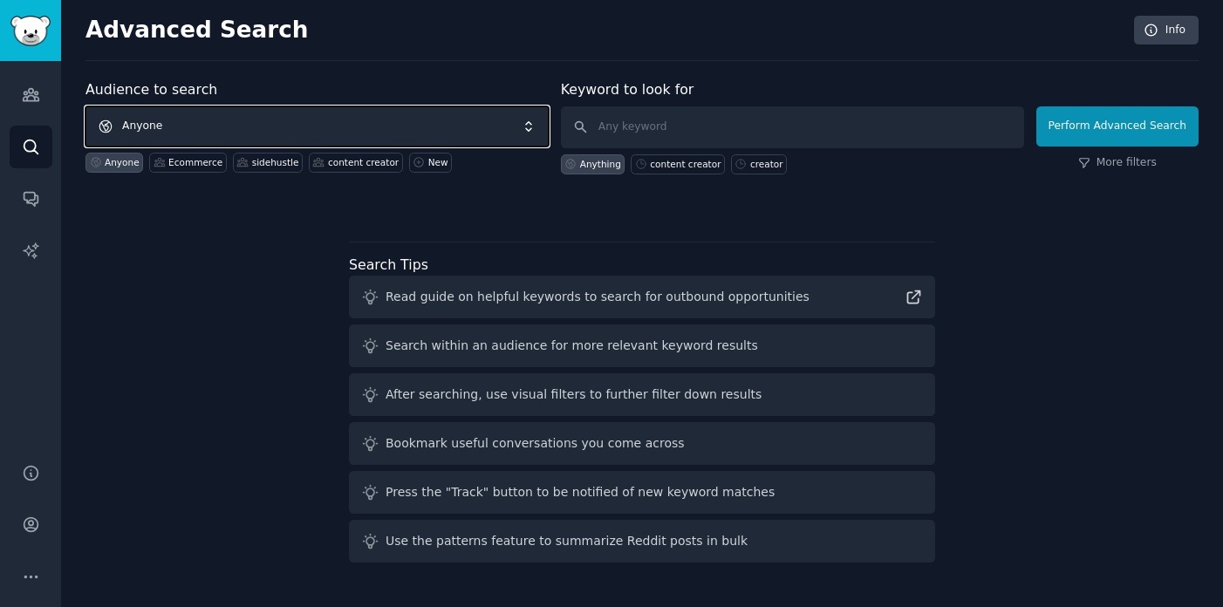
click at [347, 125] on span "Anyone" at bounding box center [317, 126] width 463 height 40
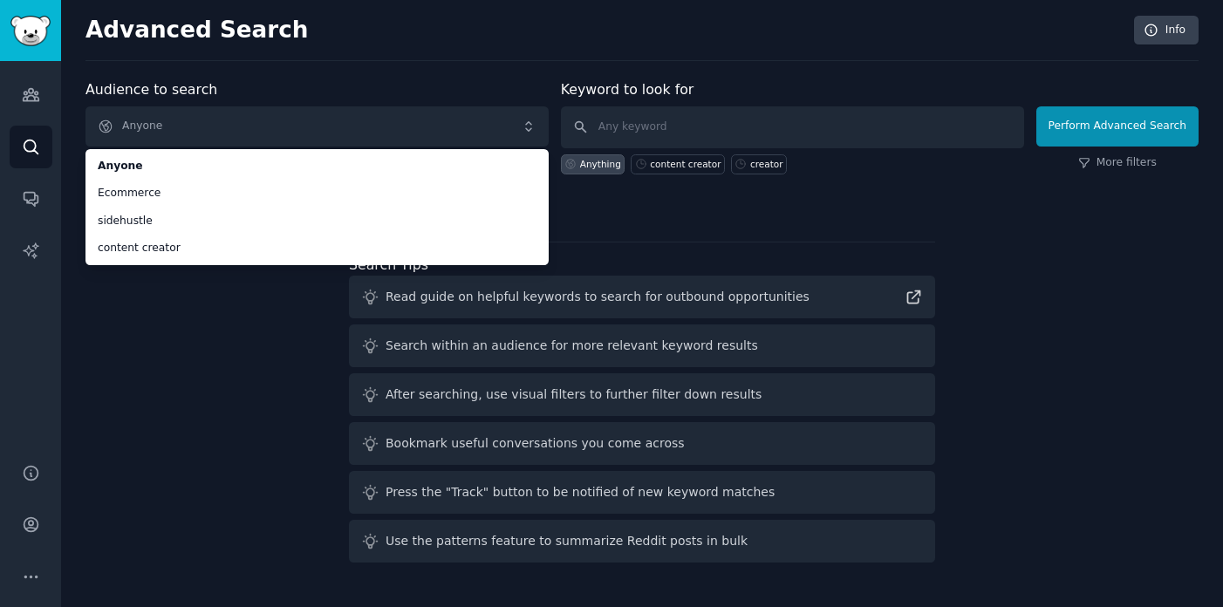
click at [208, 363] on div "Audience to search Anyone Anyone Ecommerce sidehustle content creator Anyone Ec…" at bounding box center [642, 324] width 1113 height 490
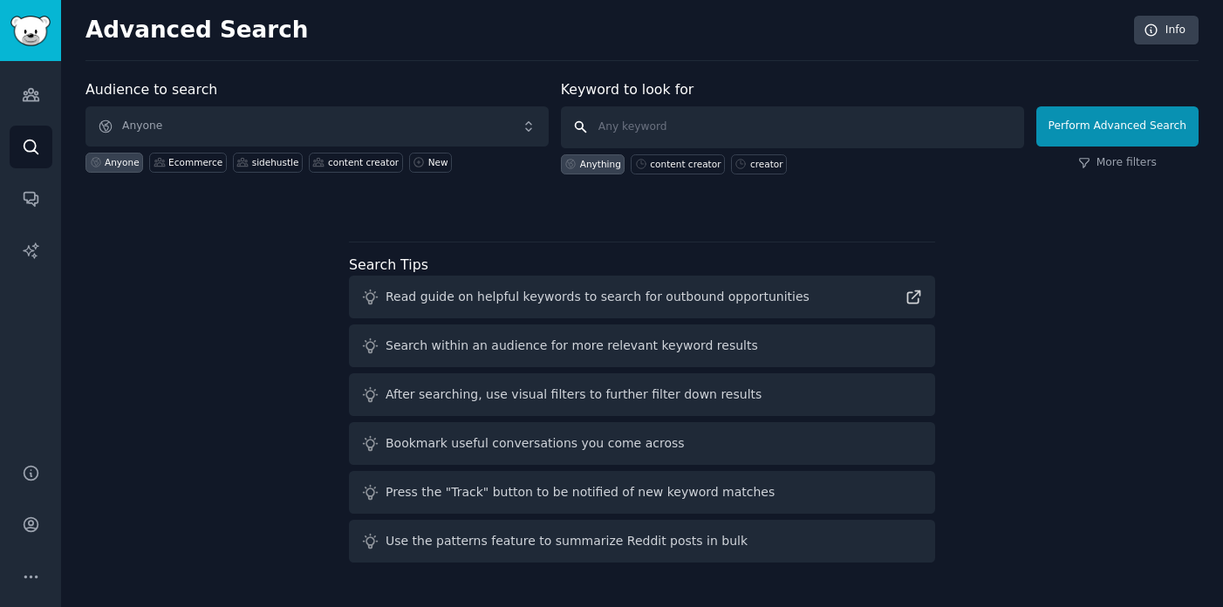
click at [647, 130] on input "text" at bounding box center [792, 127] width 463 height 42
click at [895, 119] on input "genstore" at bounding box center [792, 127] width 463 height 42
type input "genstore"
click at [850, 201] on div at bounding box center [642, 205] width 1113 height 12
click at [510, 282] on div "Read guide on helpful keywords to search for outbound opportunities" at bounding box center [642, 297] width 586 height 43
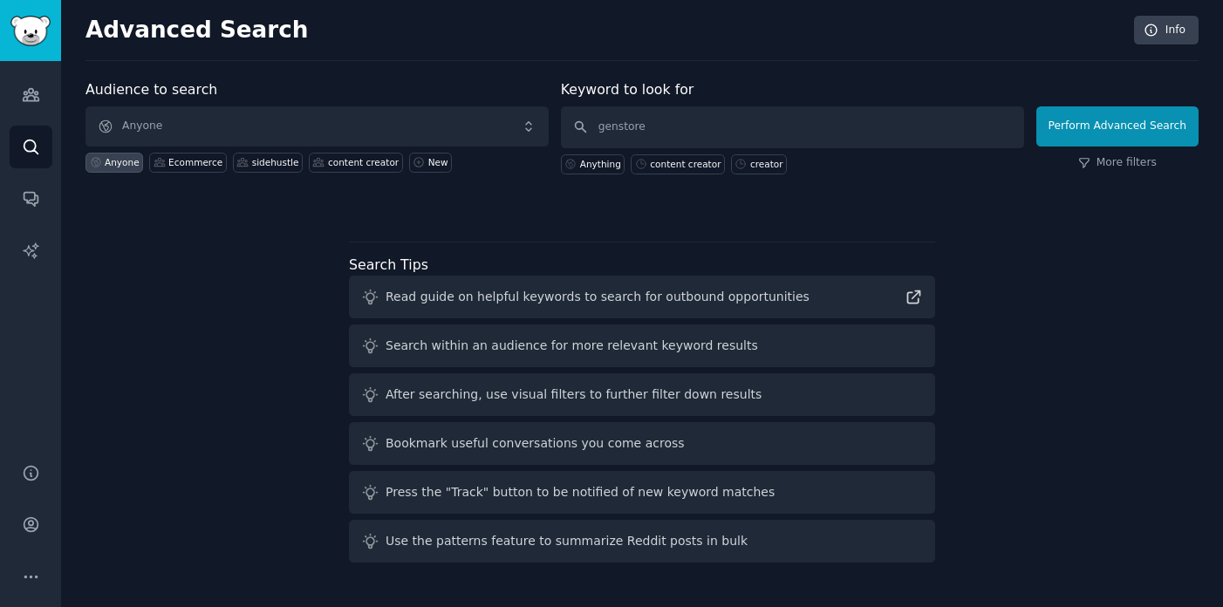
click at [602, 232] on div "Audience to search Anyone Anyone Ecommerce sidehustle content creator New Keywo…" at bounding box center [642, 324] width 1113 height 490
click at [807, 64] on div "Advanced Search Info Audience to search Anyone Anyone Ecommerce sidehustle cont…" at bounding box center [642, 303] width 1162 height 607
